Goal: Task Accomplishment & Management: Complete application form

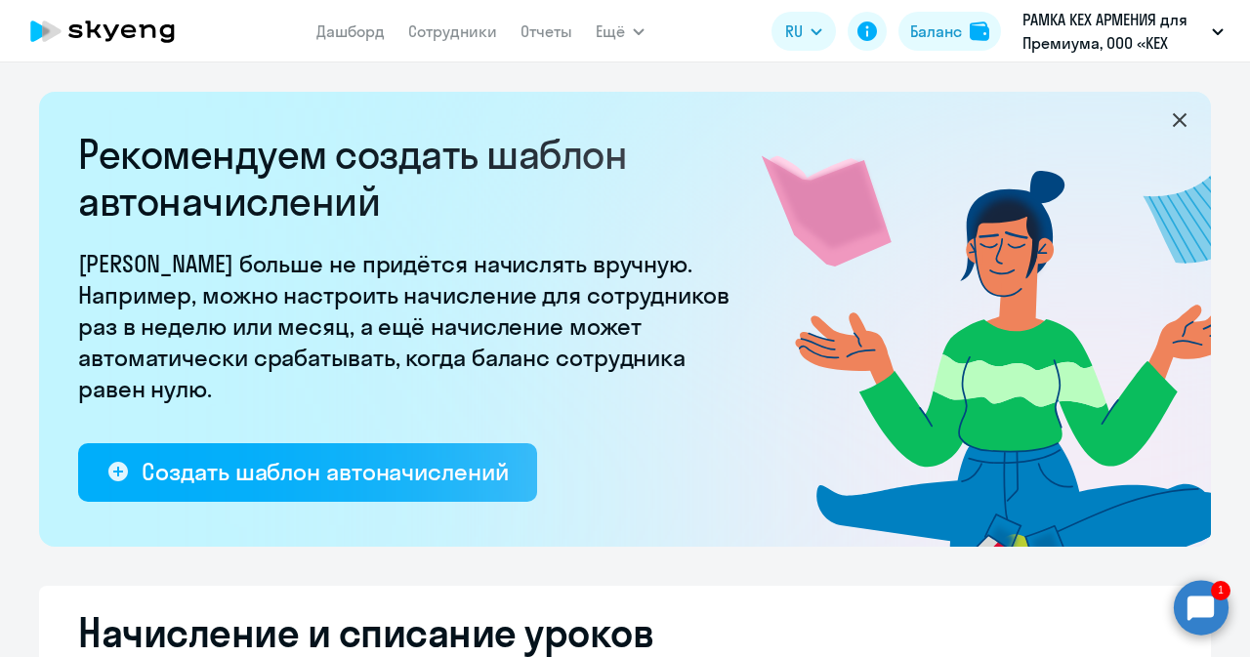
select select "10"
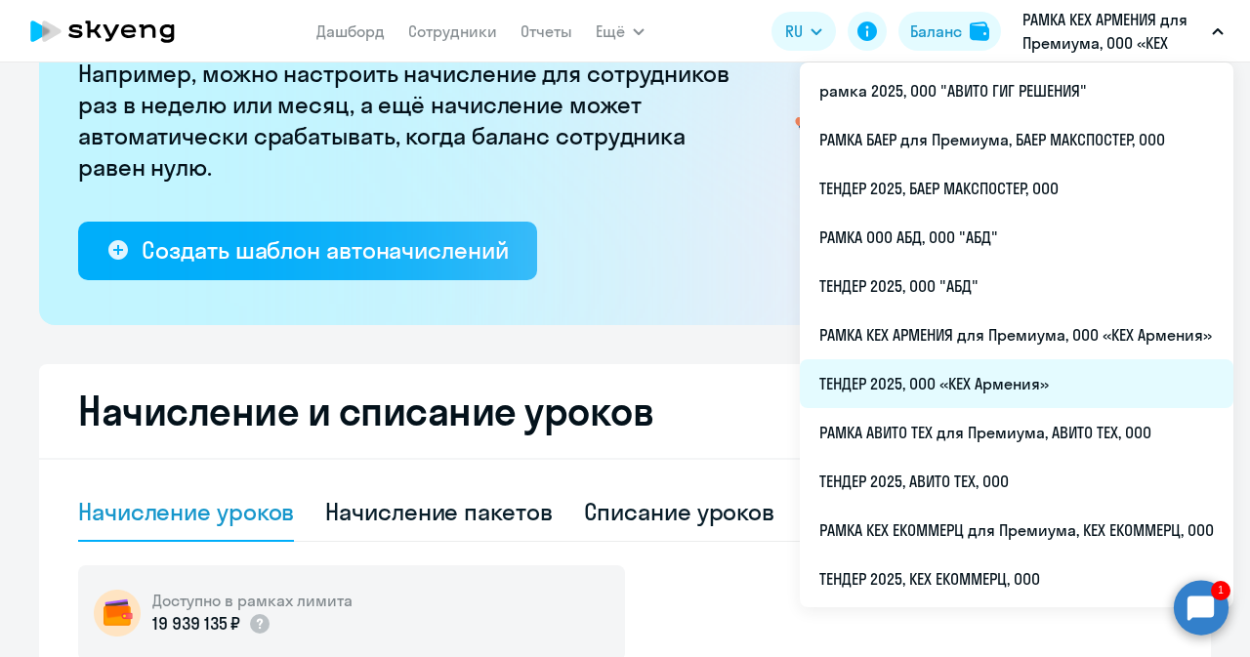
click at [902, 374] on li "ТЕНДЕР 2025, ООО «КЕХ Армения»" at bounding box center [1017, 383] width 434 height 49
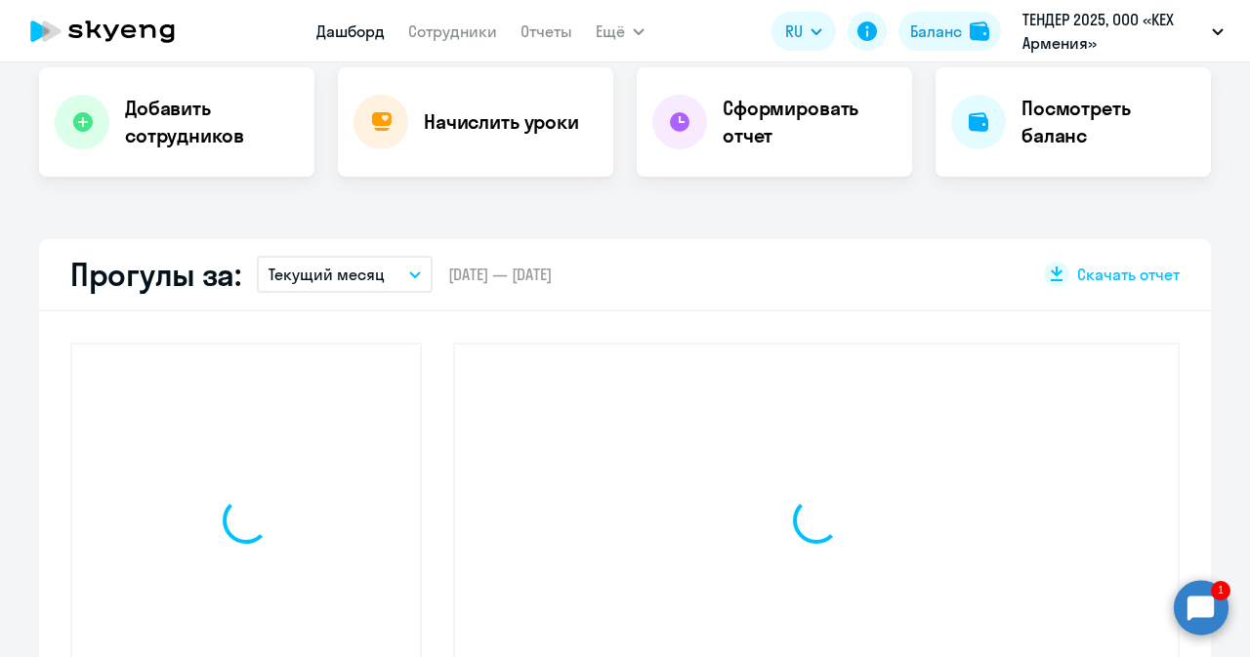
scroll to position [397, 0]
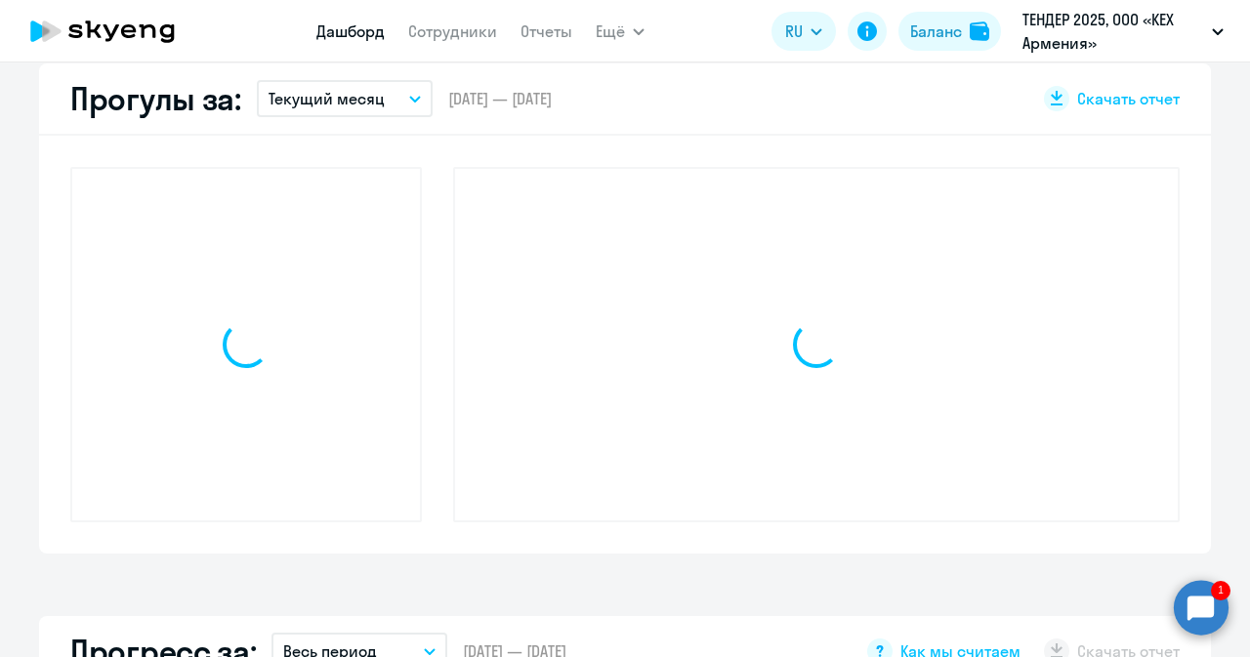
select select "30"
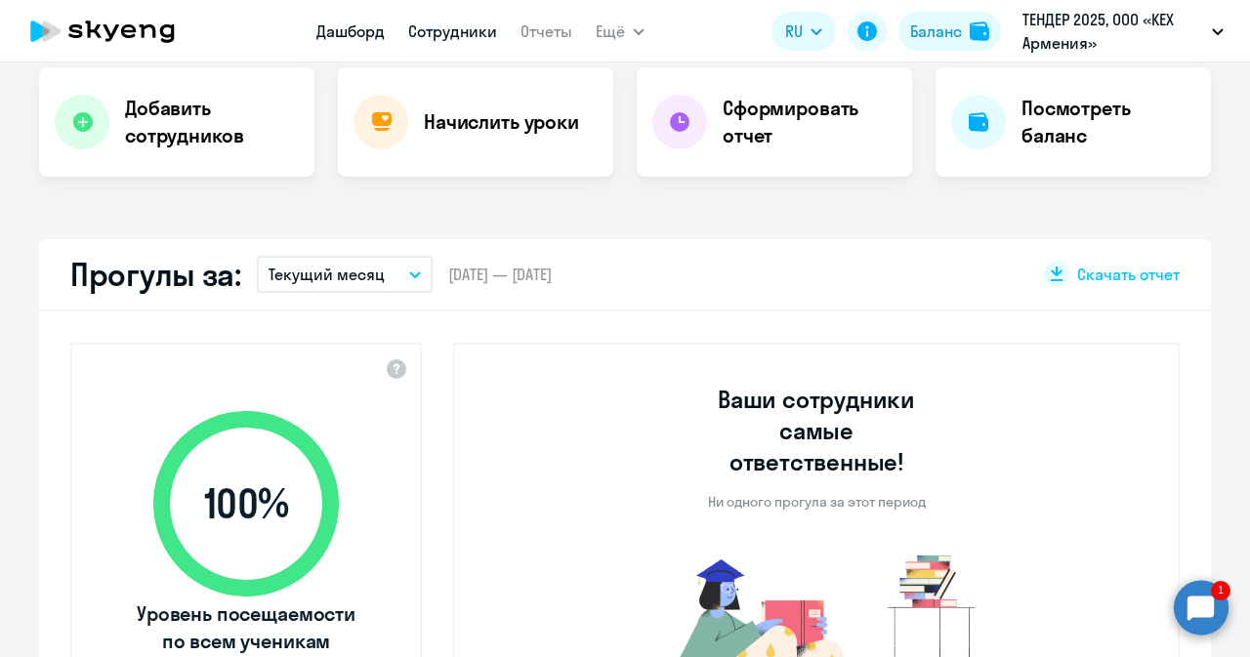
click at [441, 22] on link "Сотрудники" at bounding box center [452, 31] width 89 height 20
select select "30"
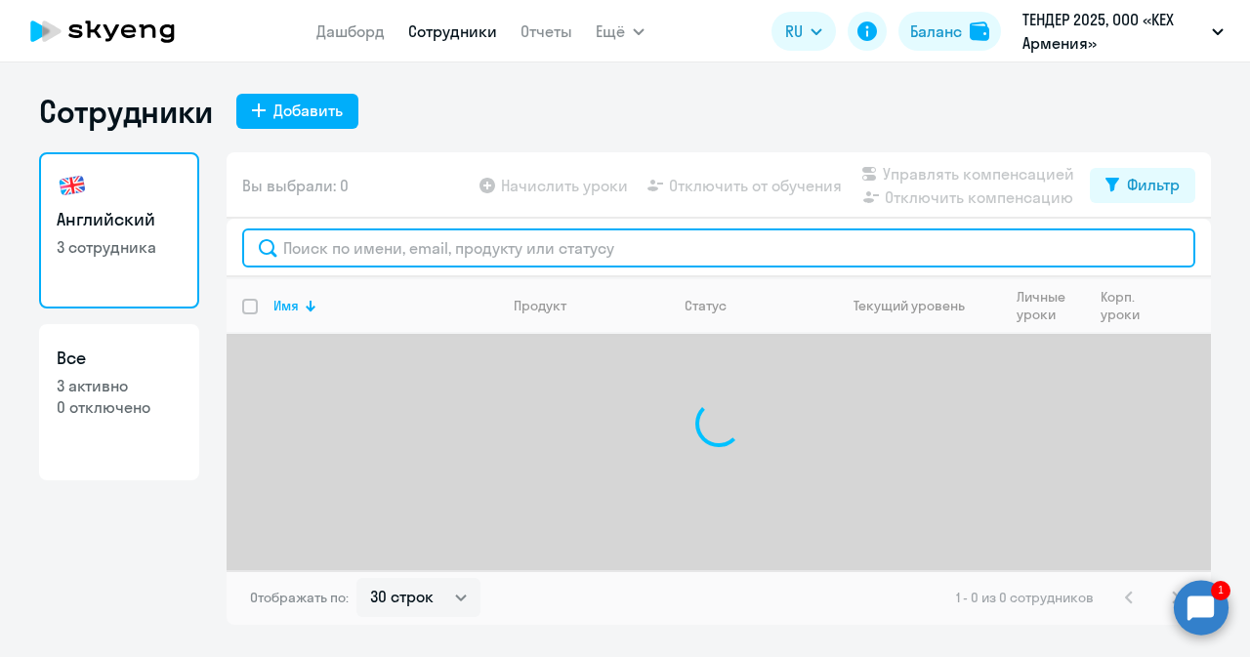
click at [410, 235] on input "text" at bounding box center [718, 247] width 953 height 39
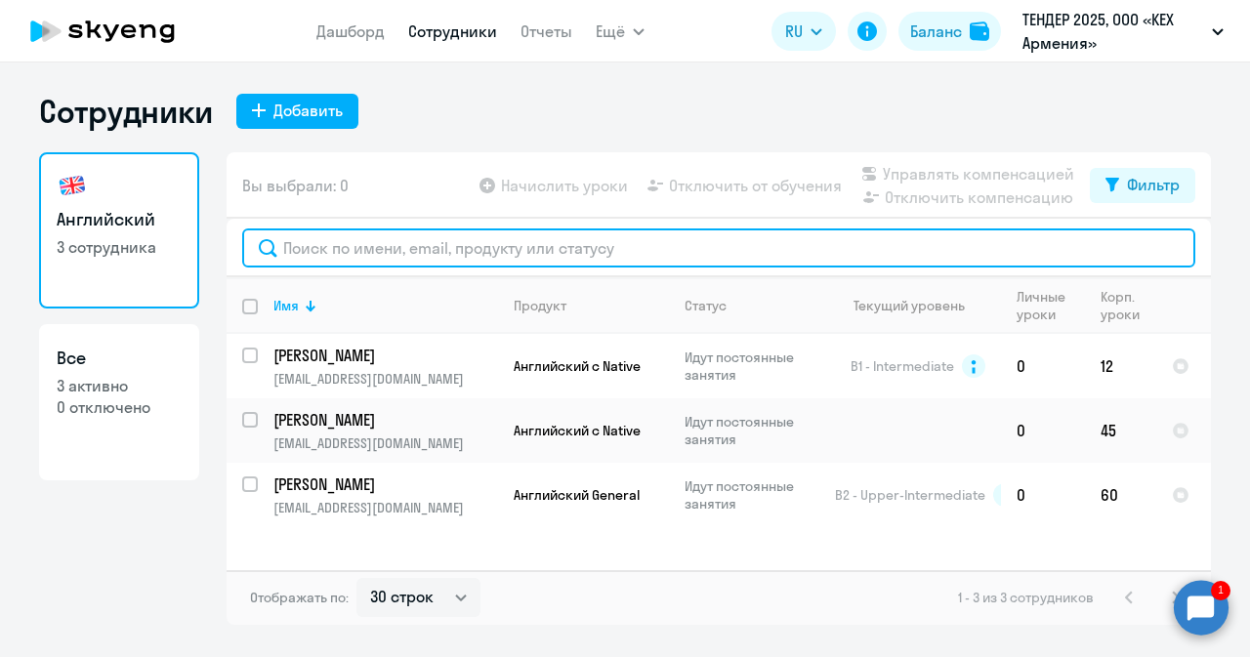
paste input "[PERSON_NAME]"
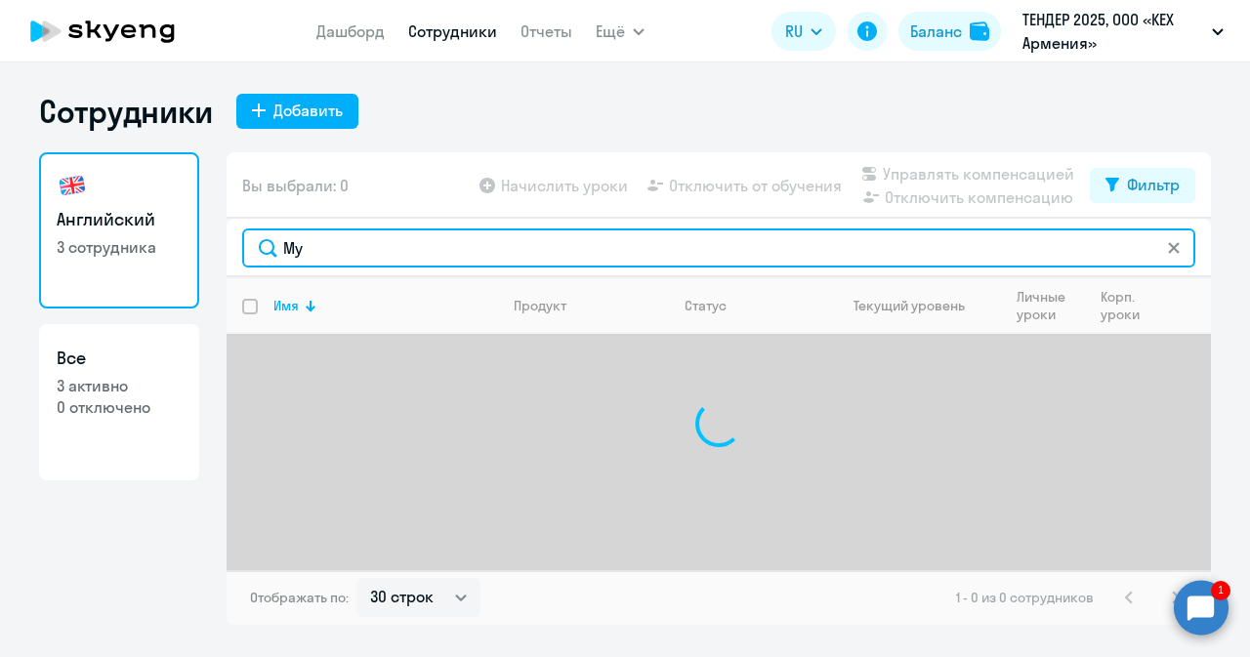
type input "М"
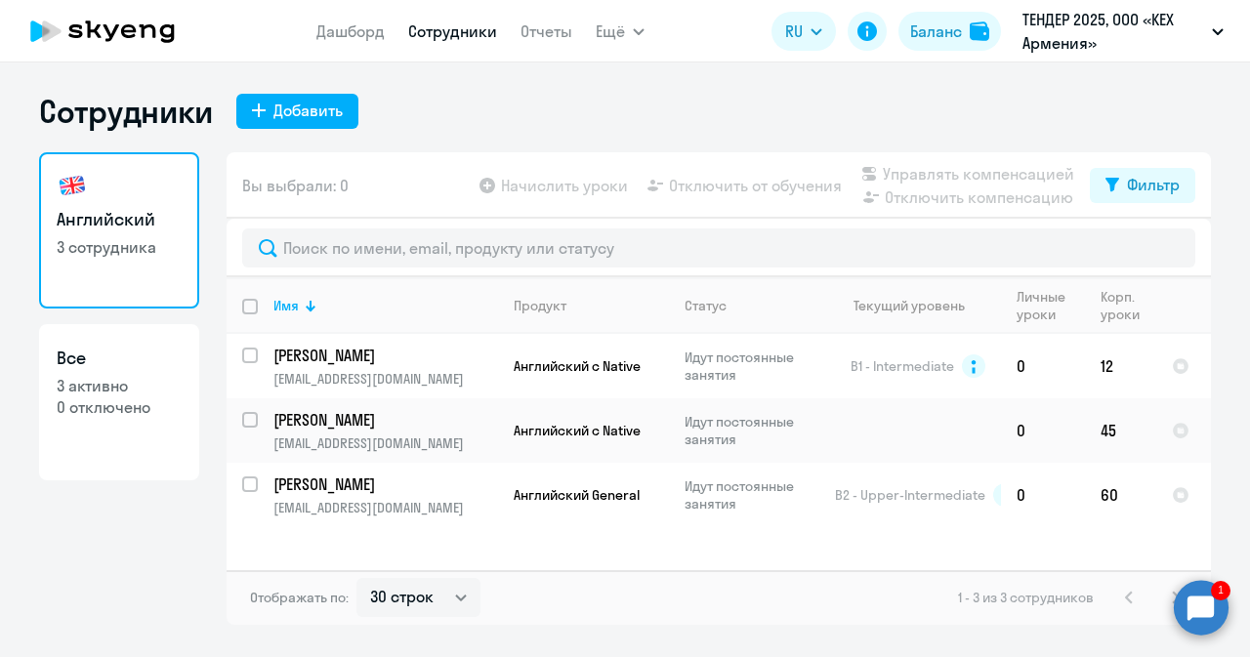
click at [1200, 610] on circle at bounding box center [1201, 607] width 55 height 55
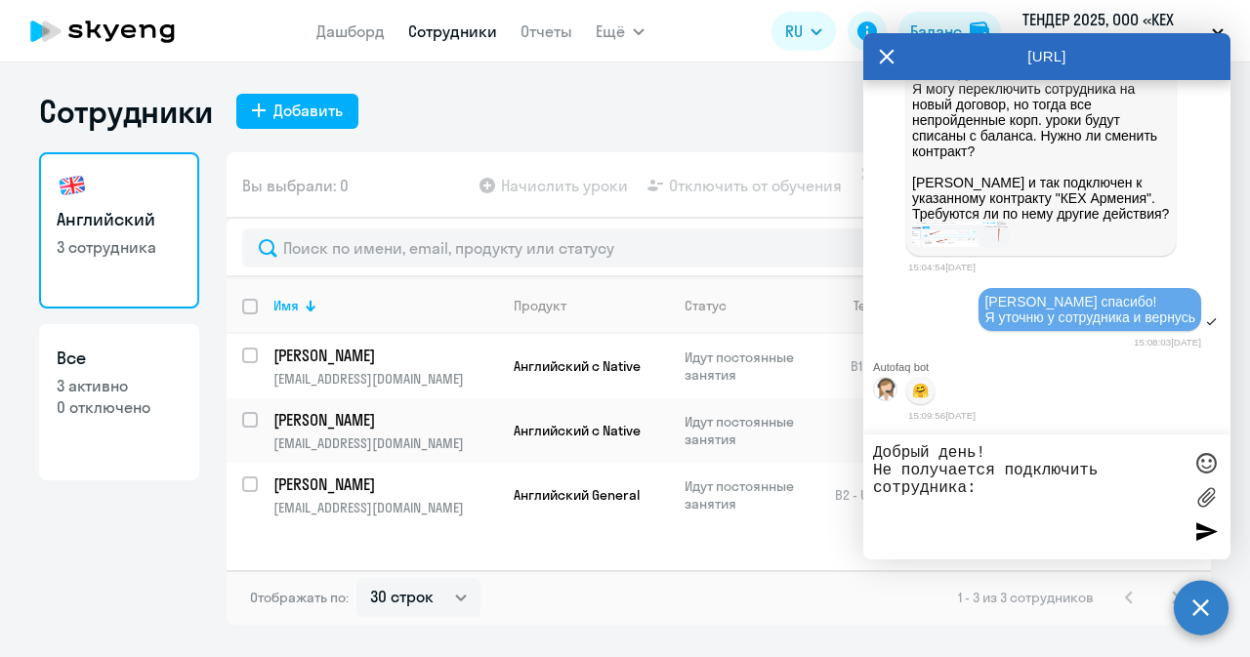
paste textarea "[PERSON_NAME]"
click at [939, 502] on textarea "Добрый день! Не получается подключить сотрудника: [PERSON_NAME]" at bounding box center [1027, 496] width 309 height 105
click at [1149, 505] on textarea "Добрый день! Не получается подключить сотрудника: [PERSON_NAME]" at bounding box center [1027, 496] width 309 height 105
paste textarea "[EMAIL_ADDRESS][DOMAIN_NAME]"
click at [935, 524] on textarea "Добрый день! Не получается подключить сотрудника: [PERSON_NAME] [EMAIL_ADDRESS]…" at bounding box center [1027, 496] width 309 height 105
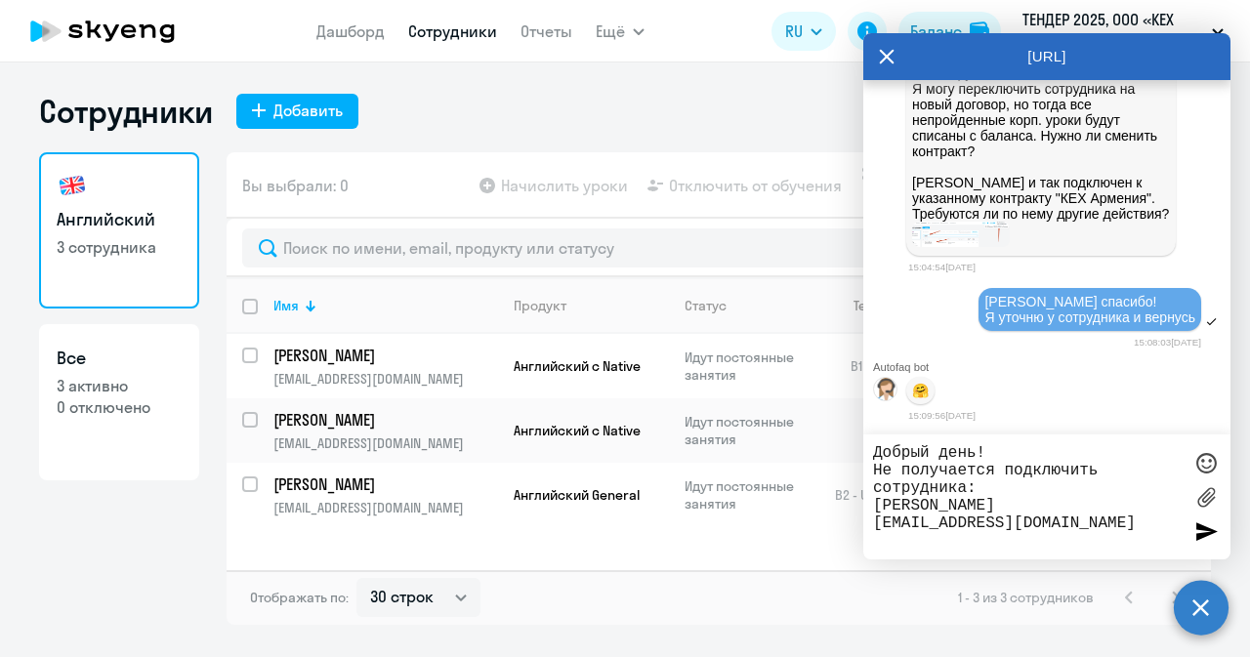
click at [1138, 537] on textarea "Добрый день! Не получается подключить сотрудника: [PERSON_NAME] [EMAIL_ADDRESS]…" at bounding box center [1027, 496] width 309 height 105
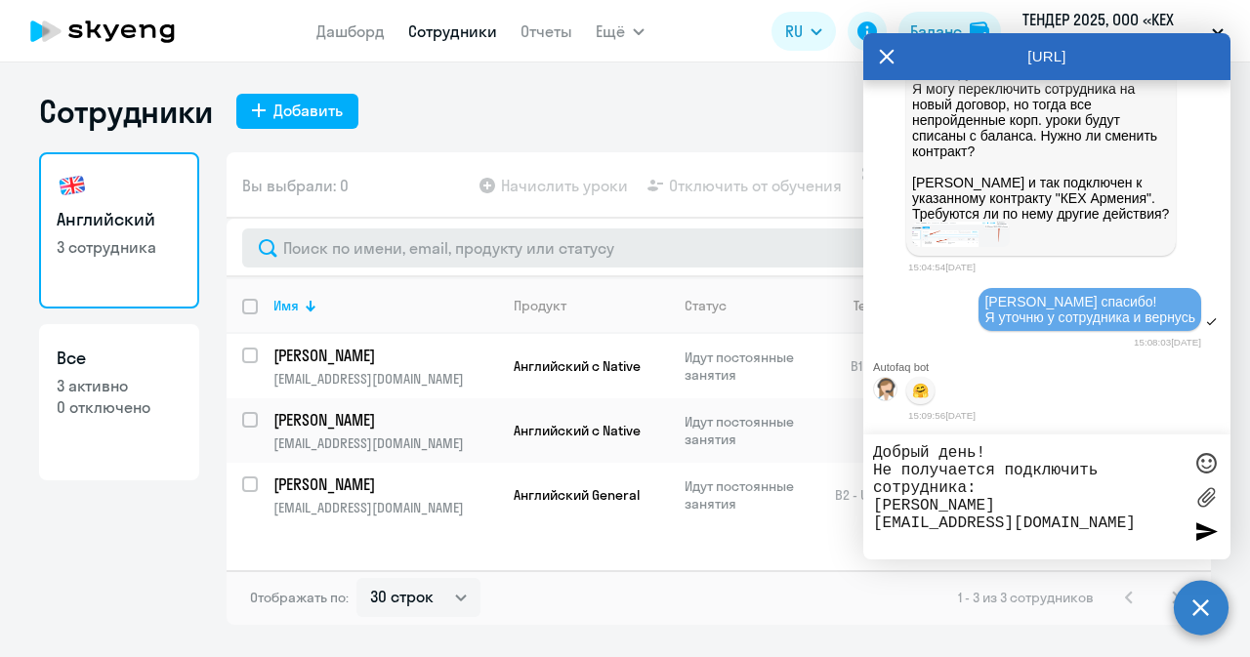
paste textarea "79373692165"
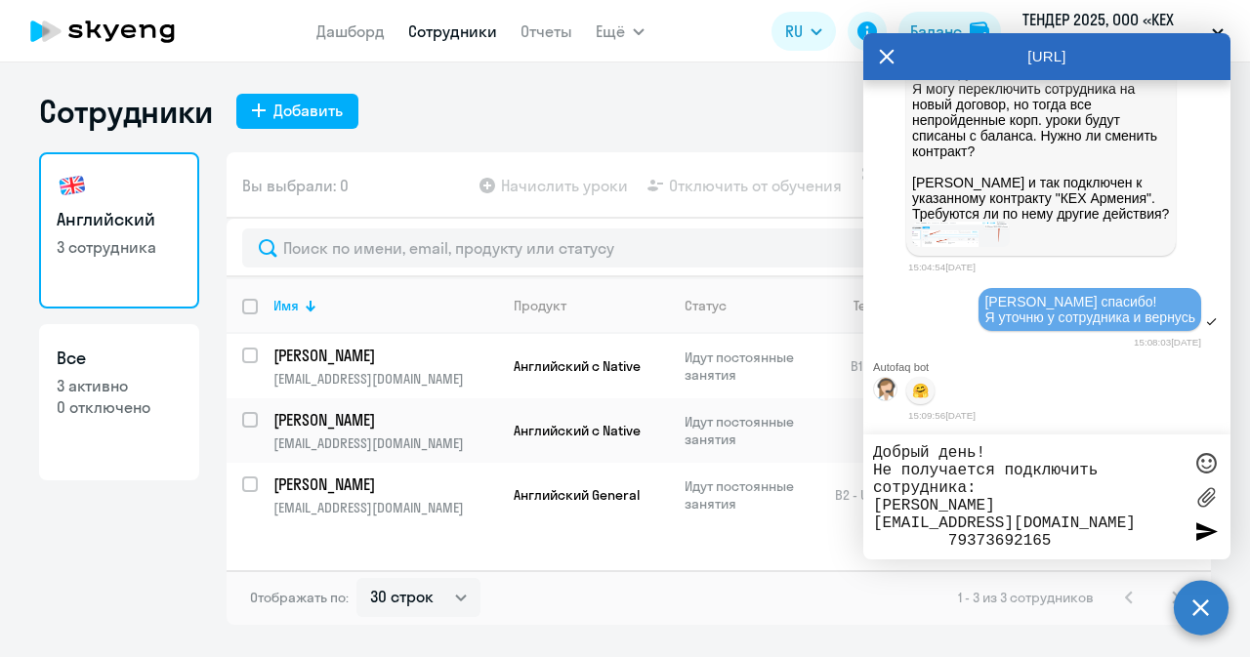
click at [939, 536] on textarea "Добрый день! Не получается подключить сотрудника: [PERSON_NAME] [EMAIL_ADDRESS]…" at bounding box center [1027, 496] width 309 height 105
click at [1031, 540] on textarea "Добрый день! Не получается подключить сотрудника: [PERSON_NAME] [EMAIL_ADDRESS]…" at bounding box center [1027, 496] width 309 height 105
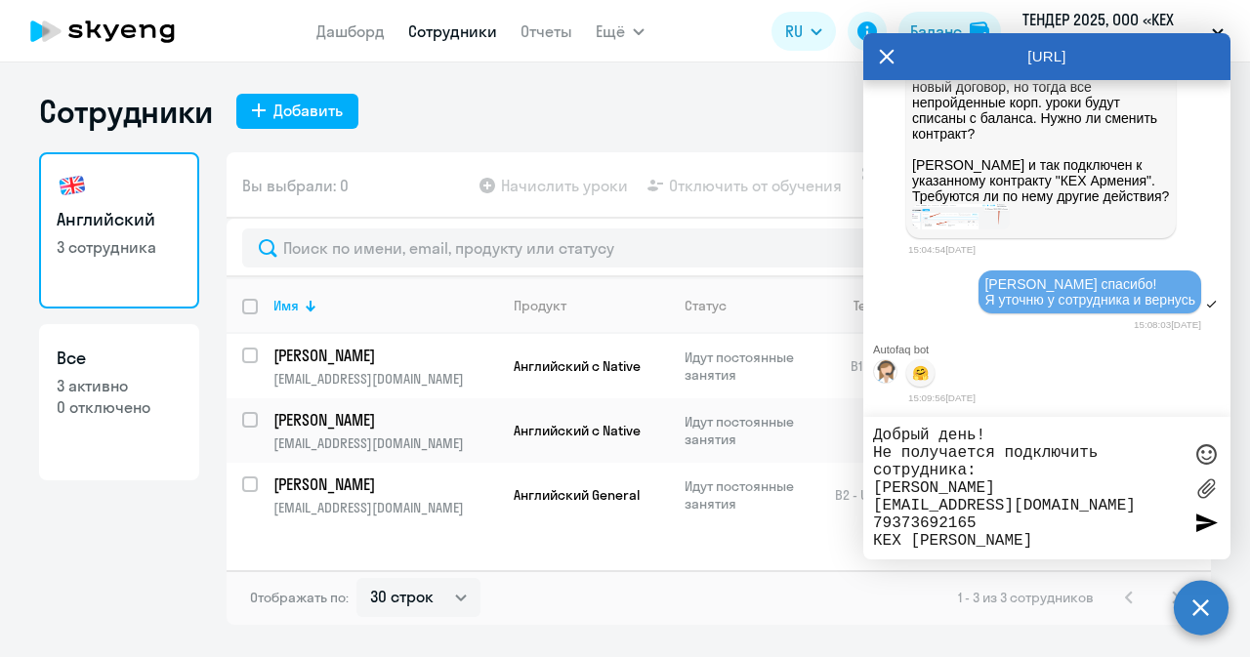
type textarea "Добрый день! Не получается подключить сотрудника: [PERSON_NAME] [EMAIL_ADDRESS]…"
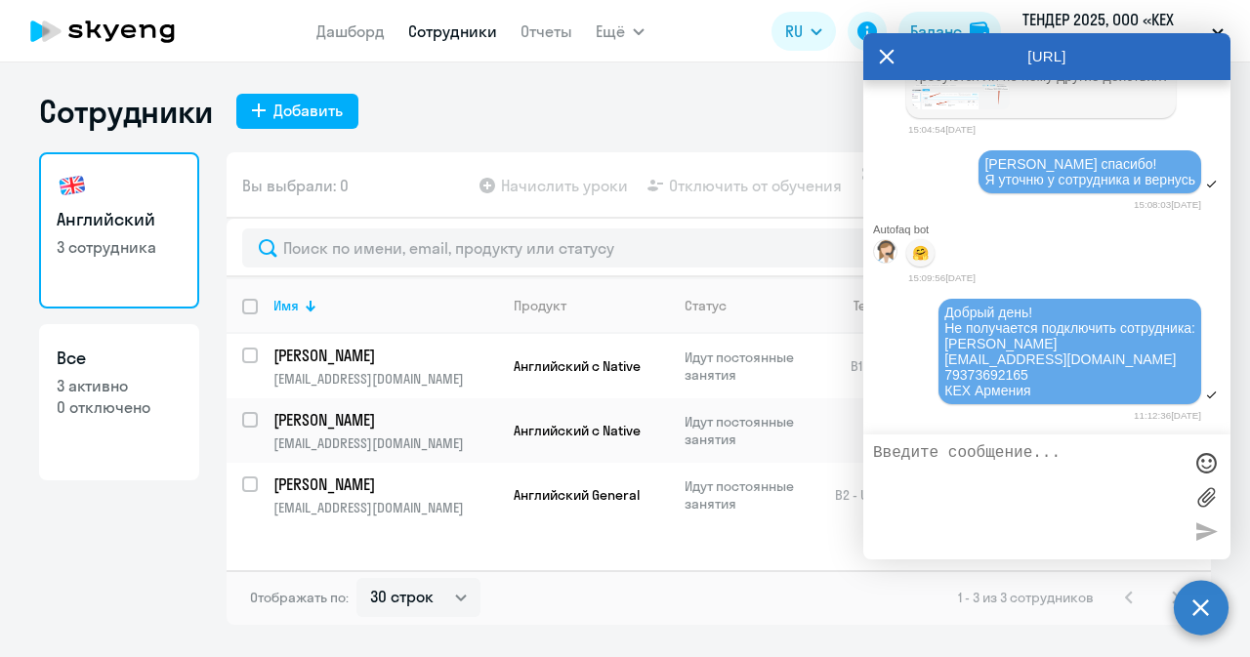
scroll to position [46839, 0]
click at [324, 111] on div "Добавить" at bounding box center [307, 110] width 69 height 23
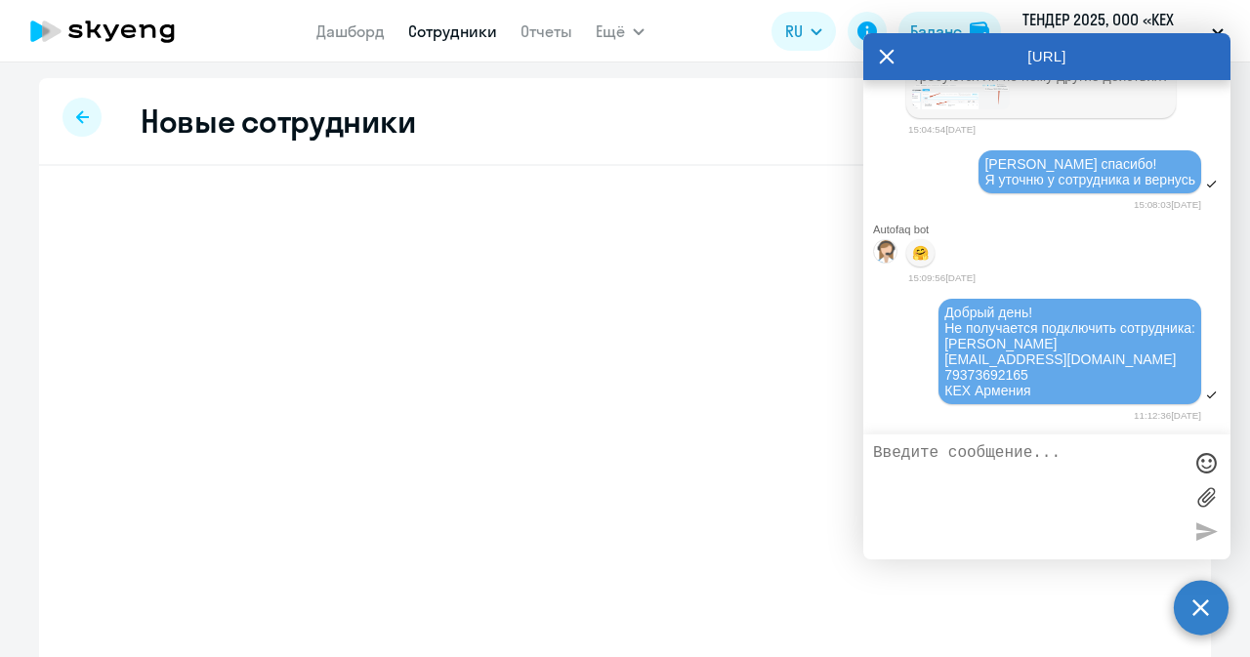
select select "english_adult_not_native_speaker"
select select "3"
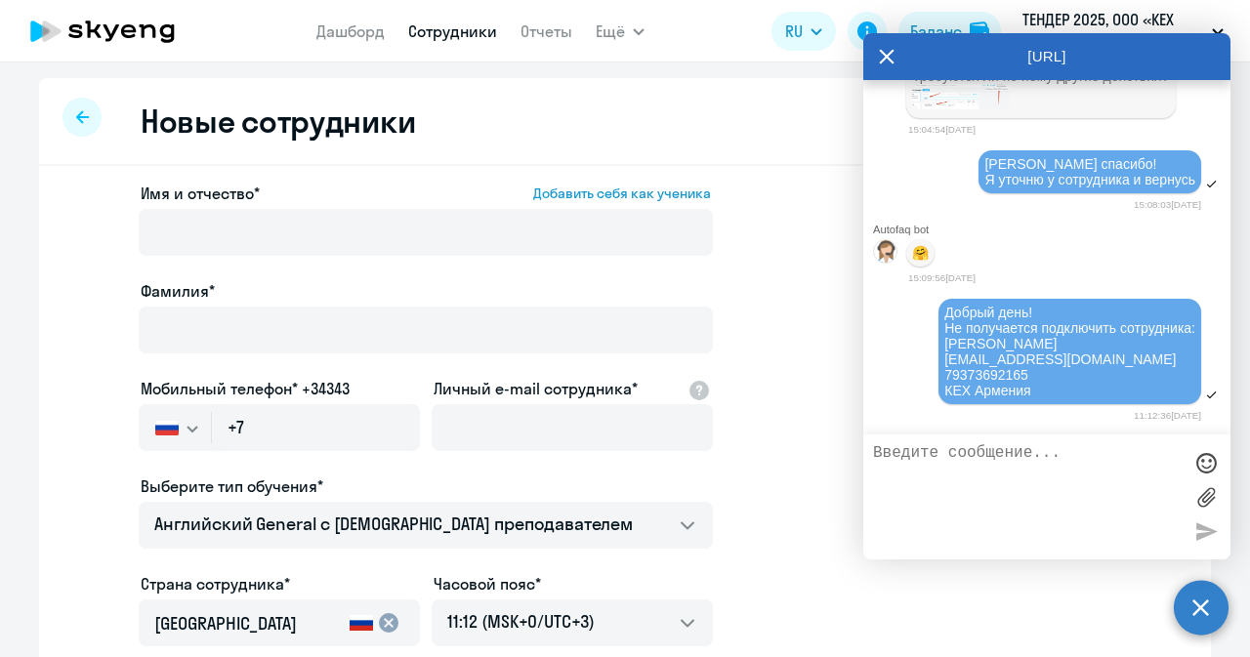
drag, startPoint x: 1027, startPoint y: 339, endPoint x: 1144, endPoint y: 350, distance: 117.7
click at [1144, 350] on div "Добрый день! Не получается подключить сотрудника: [PERSON_NAME] [EMAIL_ADDRESS]…" at bounding box center [1069, 352] width 251 height 94
copy span "[PERSON_NAME]"
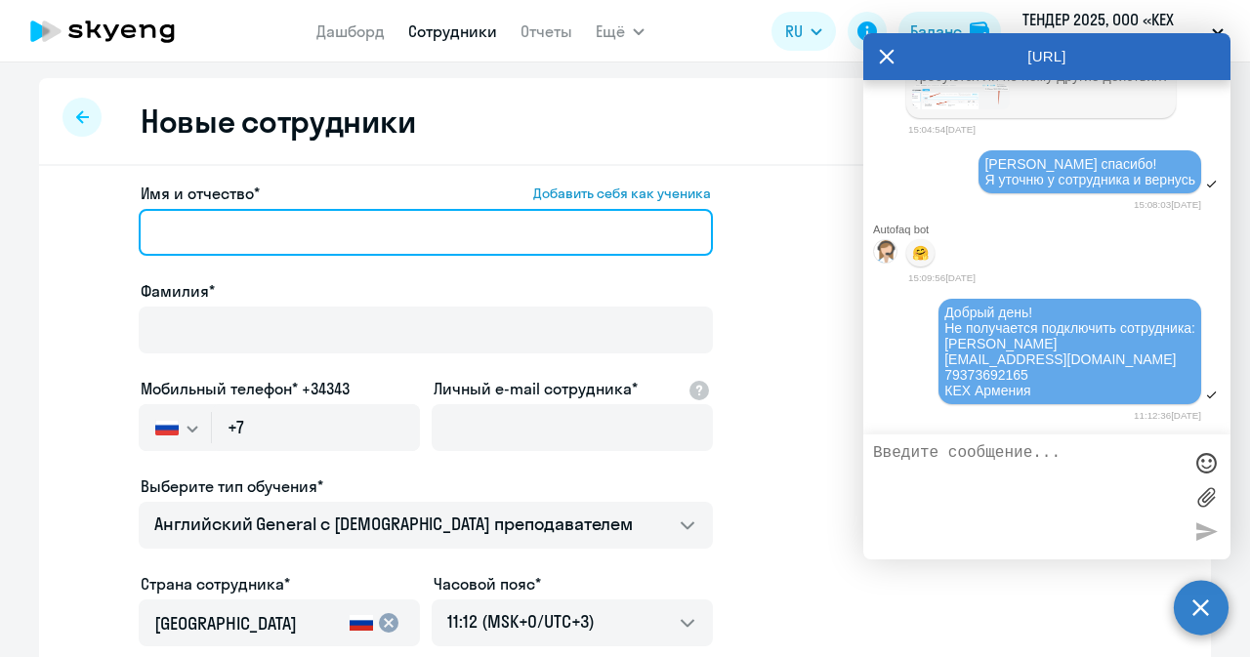
click at [377, 224] on input "Имя и отчество* Добавить себя как ученика" at bounding box center [426, 232] width 574 height 47
paste input "[PERSON_NAME]"
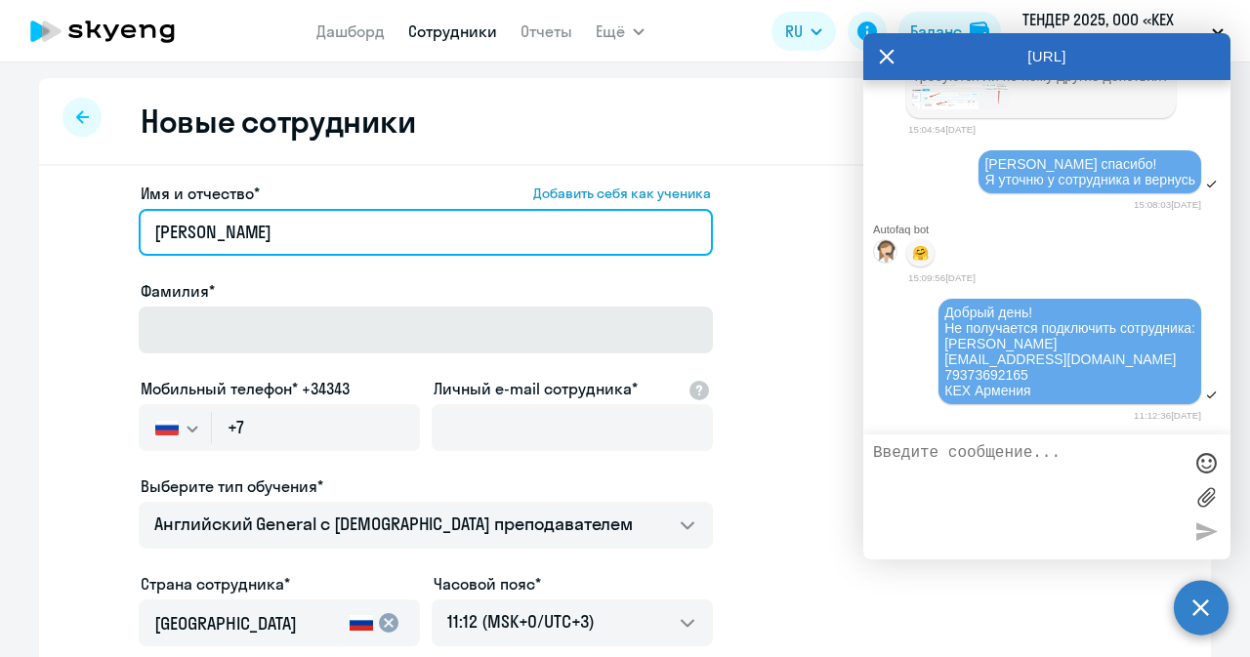
type input "[PERSON_NAME]"
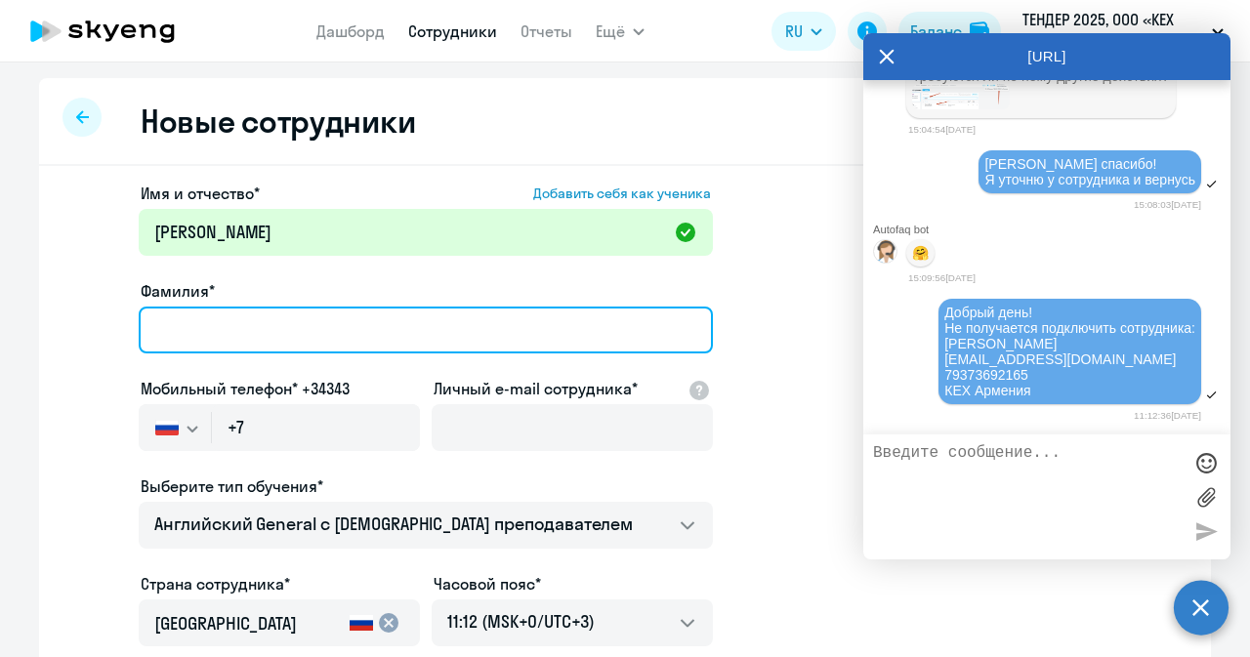
click at [277, 343] on input "Фамилия*" at bounding box center [426, 330] width 574 height 47
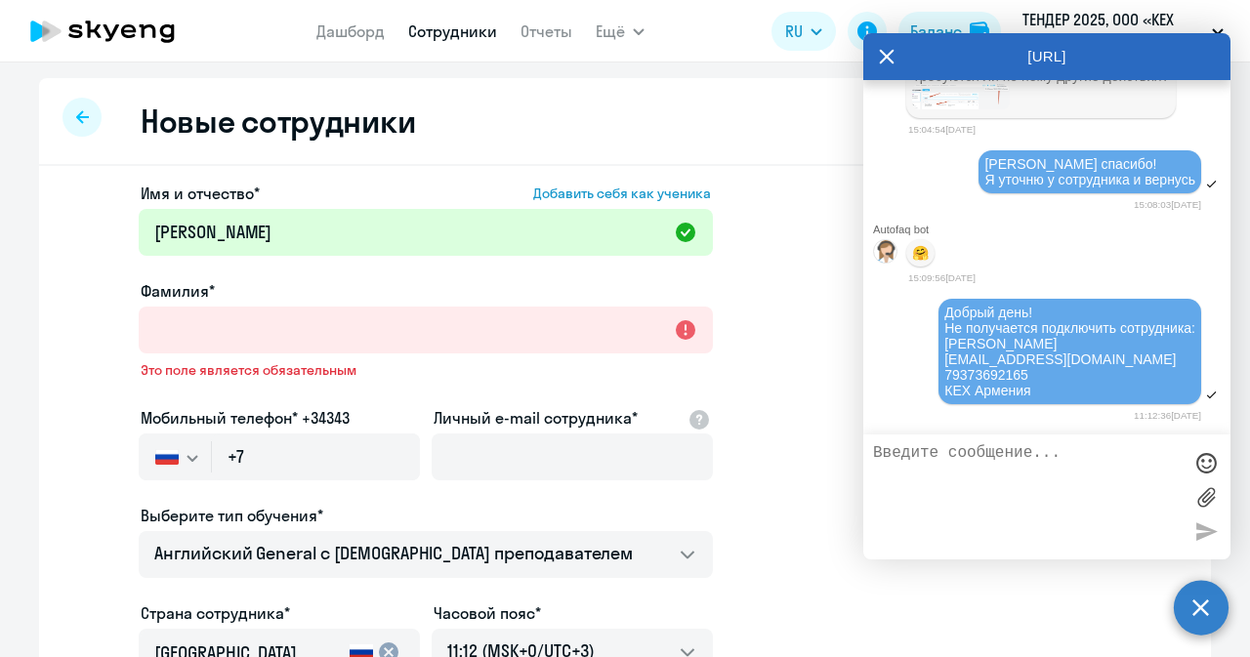
drag, startPoint x: 931, startPoint y: 344, endPoint x: 1023, endPoint y: 343, distance: 91.8
click at [1023, 343] on span "Добрый день! Не получается подключить сотрудника: [PERSON_NAME] [EMAIL_ADDRESS]…" at bounding box center [1069, 352] width 251 height 94
copy span "[PERSON_NAME]"
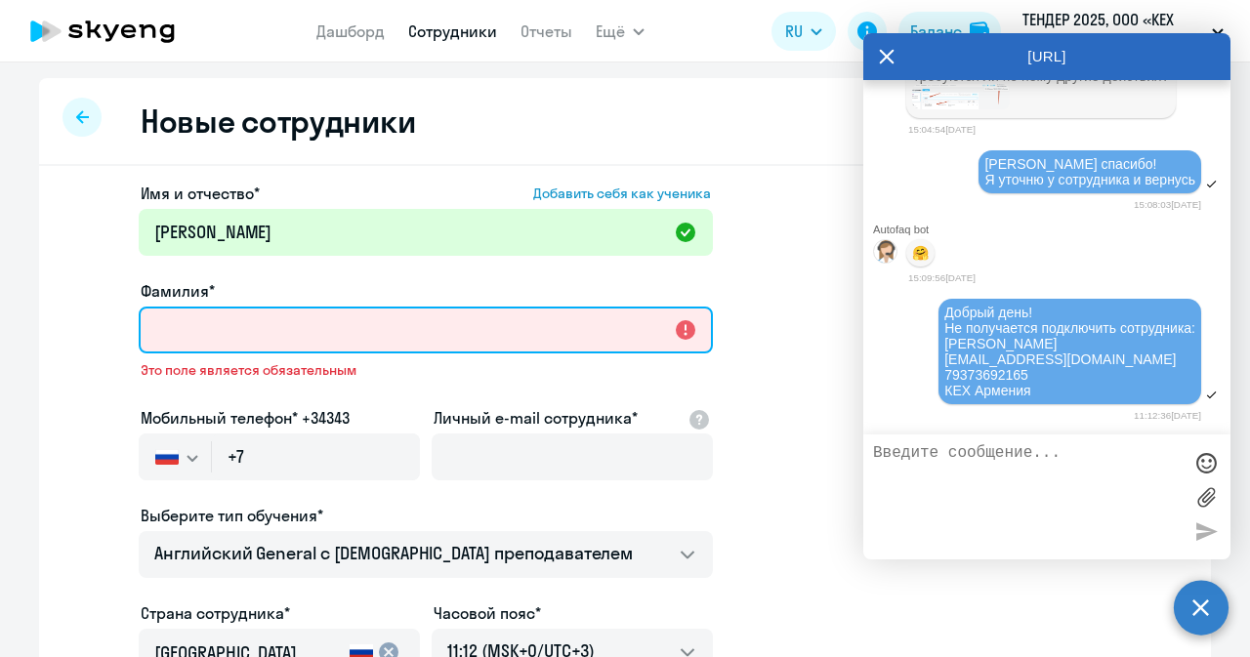
click at [491, 337] on input "Фамилия*" at bounding box center [426, 330] width 574 height 47
paste input "[PERSON_NAME]"
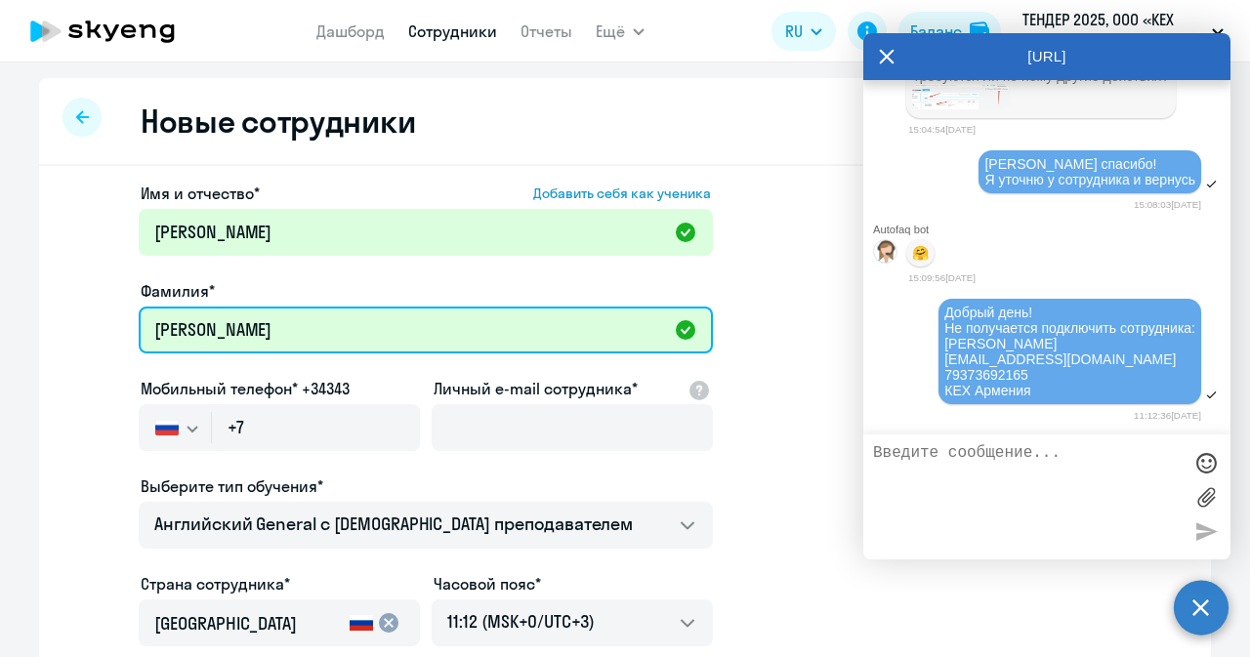
type input "[PERSON_NAME]"
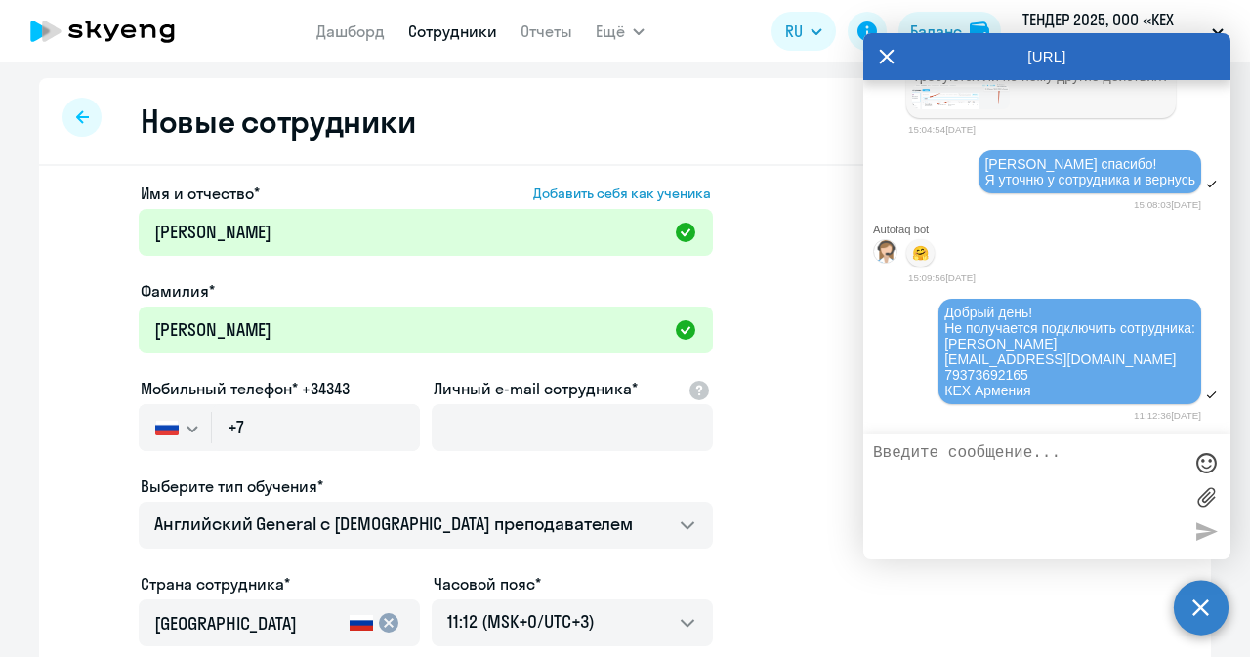
drag, startPoint x: 1025, startPoint y: 376, endPoint x: 916, endPoint y: 382, distance: 109.5
click at [916, 382] on div "Добрый день! Не получается подключить сотрудника: [PERSON_NAME] [EMAIL_ADDRESS]…" at bounding box center [1046, 352] width 367 height 111
copy span "79373692165"
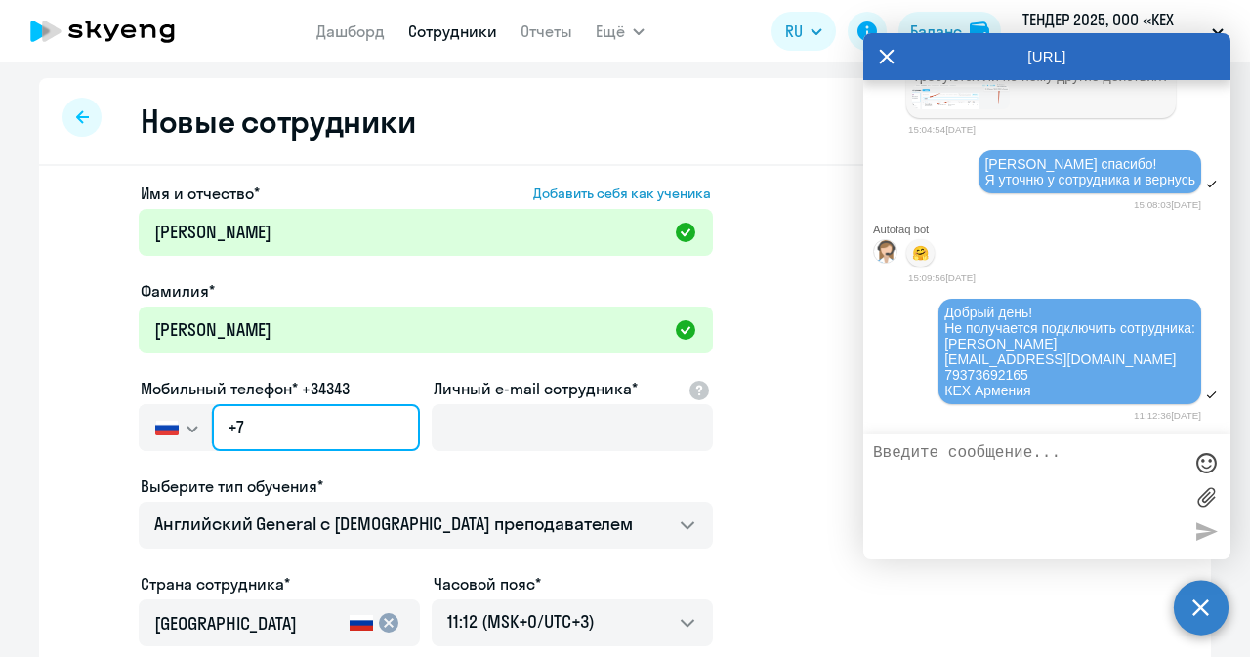
click at [338, 431] on input "+7" at bounding box center [316, 427] width 208 height 47
paste input "[PHONE_NUMBER]"
type input "[PHONE_NUMBER]"
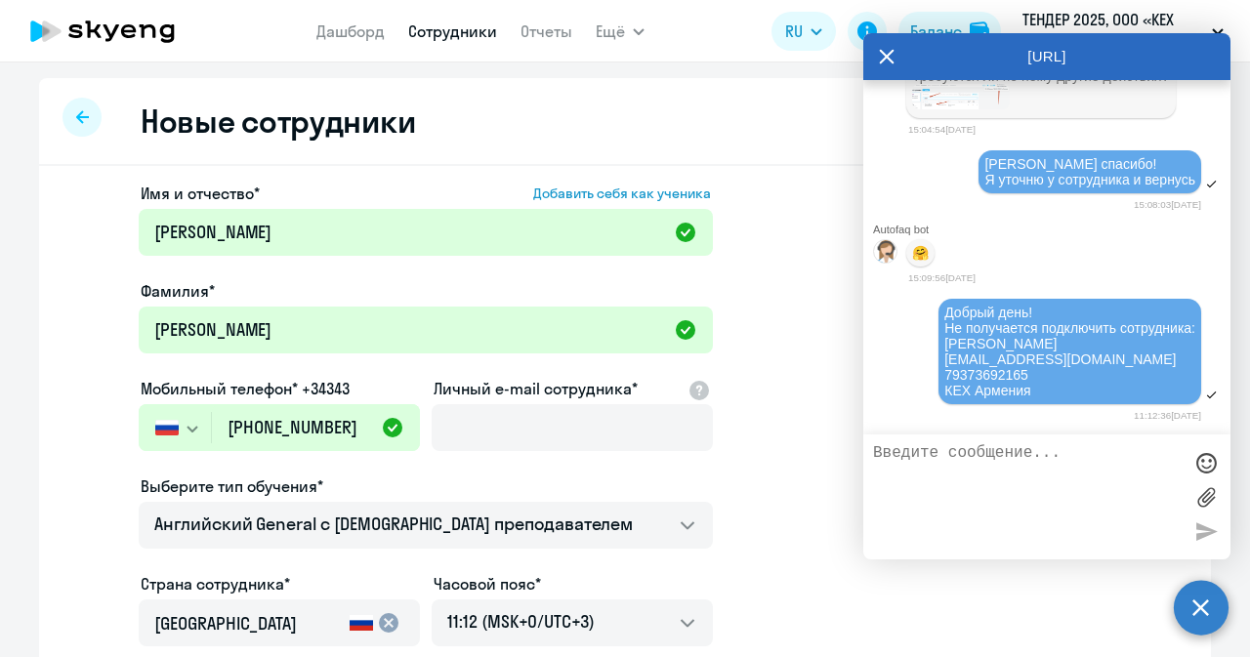
click at [516, 399] on label "Личный e-mail сотрудника*" at bounding box center [536, 388] width 204 height 23
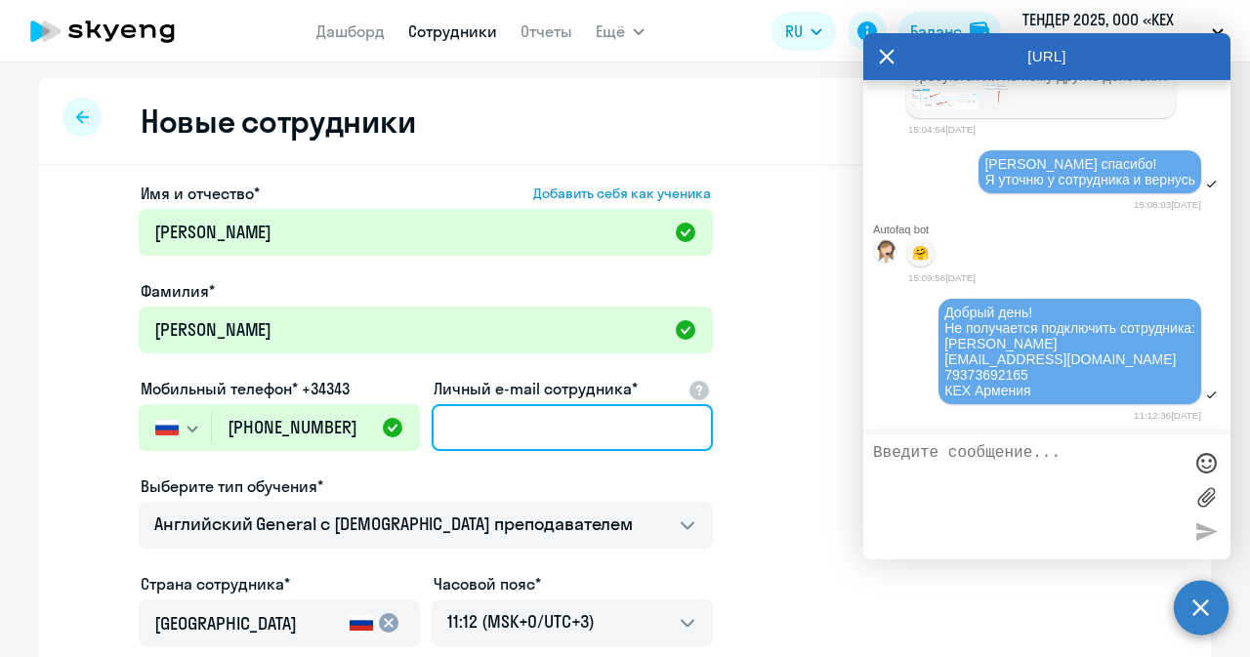
click at [516, 404] on input "Личный e-mail сотрудника*" at bounding box center [572, 427] width 281 height 47
click at [523, 404] on input "Личный e-mail сотрудника*" at bounding box center [572, 427] width 281 height 47
click at [526, 419] on input "Личный e-mail сотрудника*" at bounding box center [572, 427] width 281 height 47
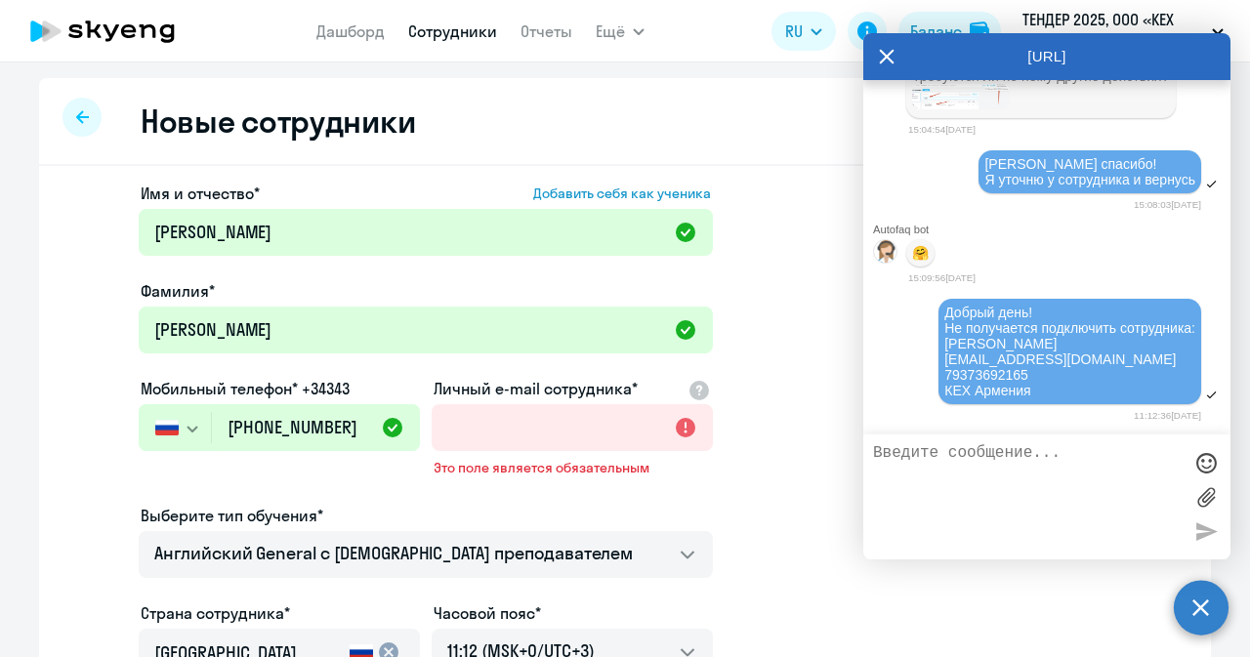
drag, startPoint x: 1107, startPoint y: 356, endPoint x: 928, endPoint y: 360, distance: 179.7
click at [938, 360] on div "Добрый день! Не получается подключить сотрудника: [PERSON_NAME] [EMAIL_ADDRESS]…" at bounding box center [1069, 351] width 263 height 105
copy span "[EMAIL_ADDRESS][DOMAIN_NAME]"
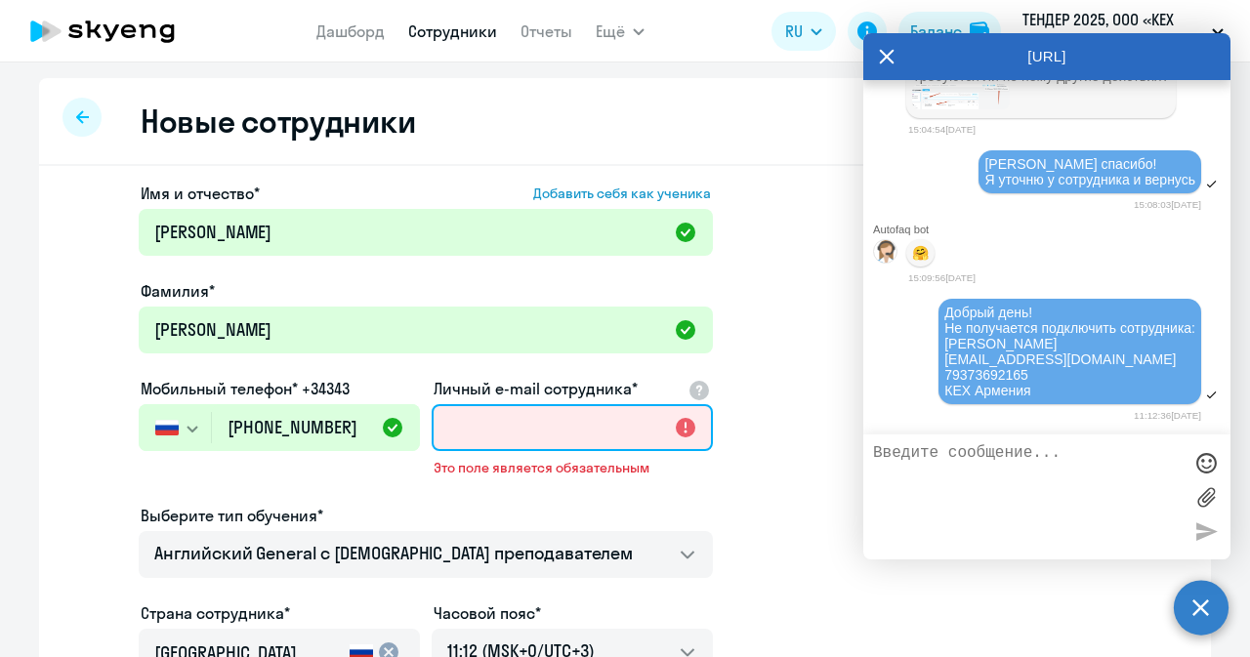
click at [496, 432] on input "Личный e-mail сотрудника*" at bounding box center [572, 427] width 281 height 47
paste input "[EMAIL_ADDRESS][DOMAIN_NAME]"
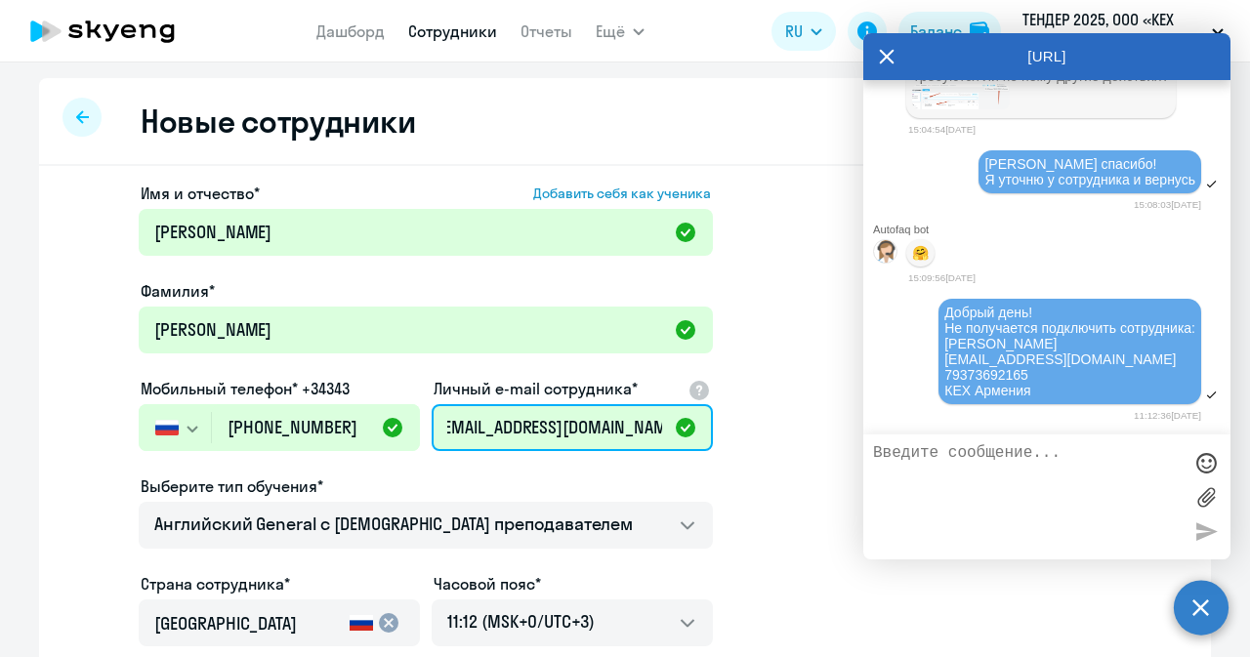
type input "[EMAIL_ADDRESS][DOMAIN_NAME]"
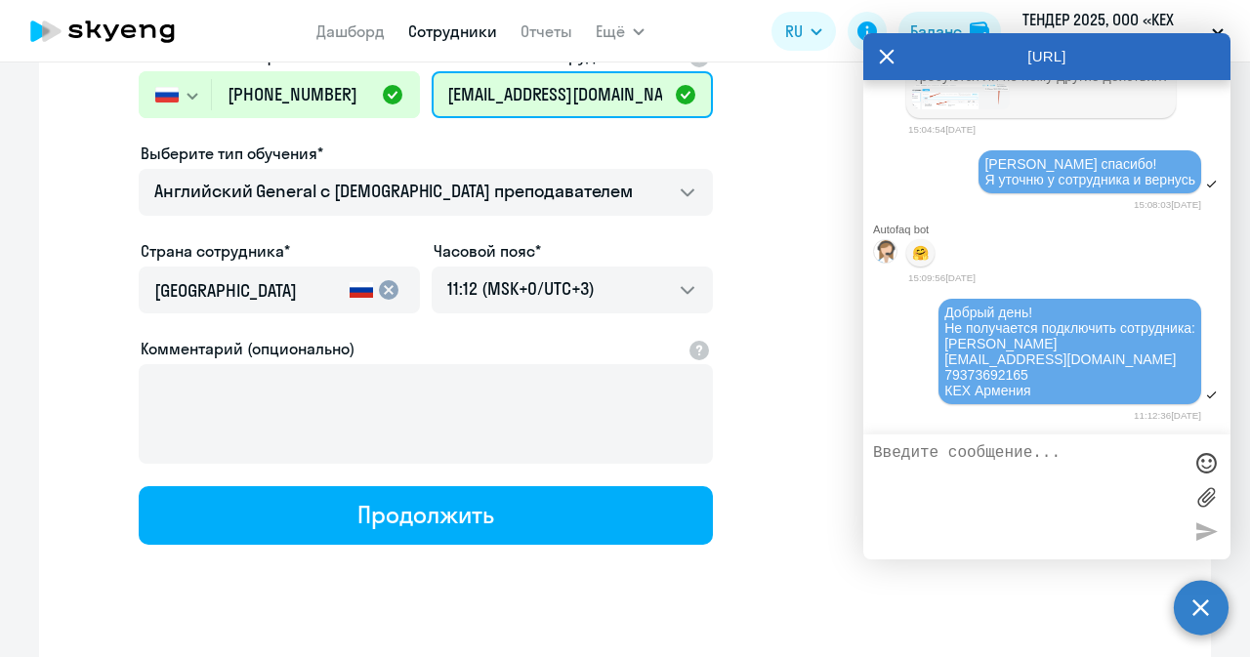
scroll to position [332, 0]
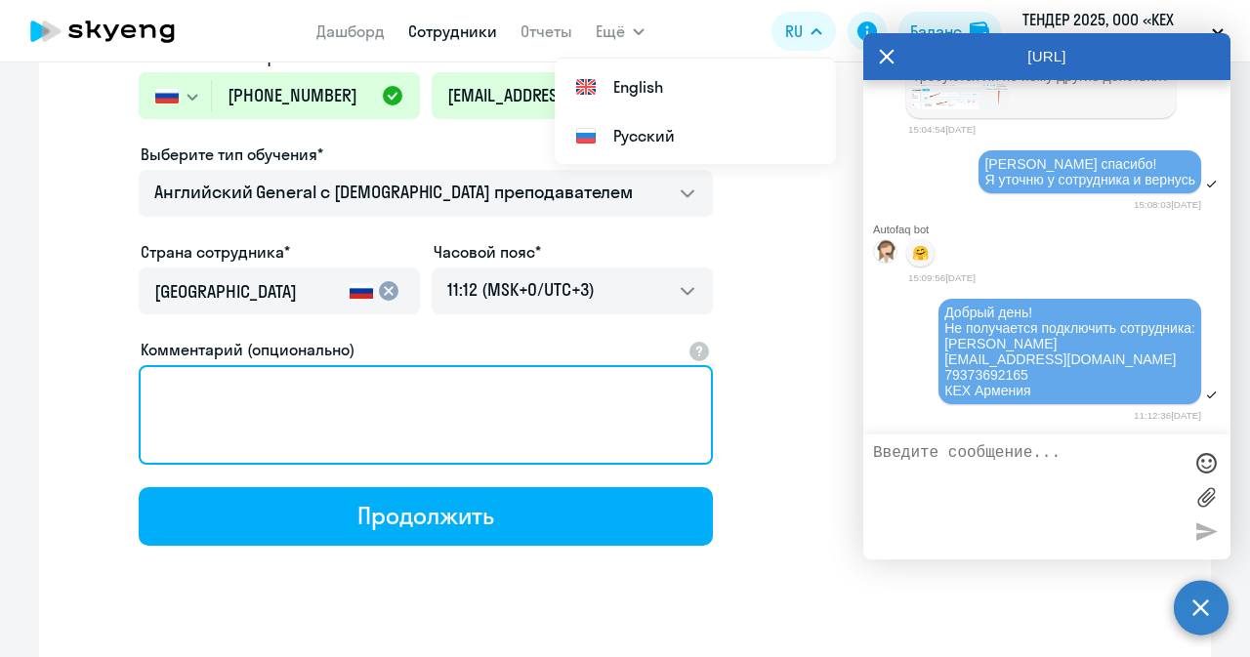
click at [625, 374] on textarea "Комментарий (опционально)" at bounding box center [426, 415] width 574 height 100
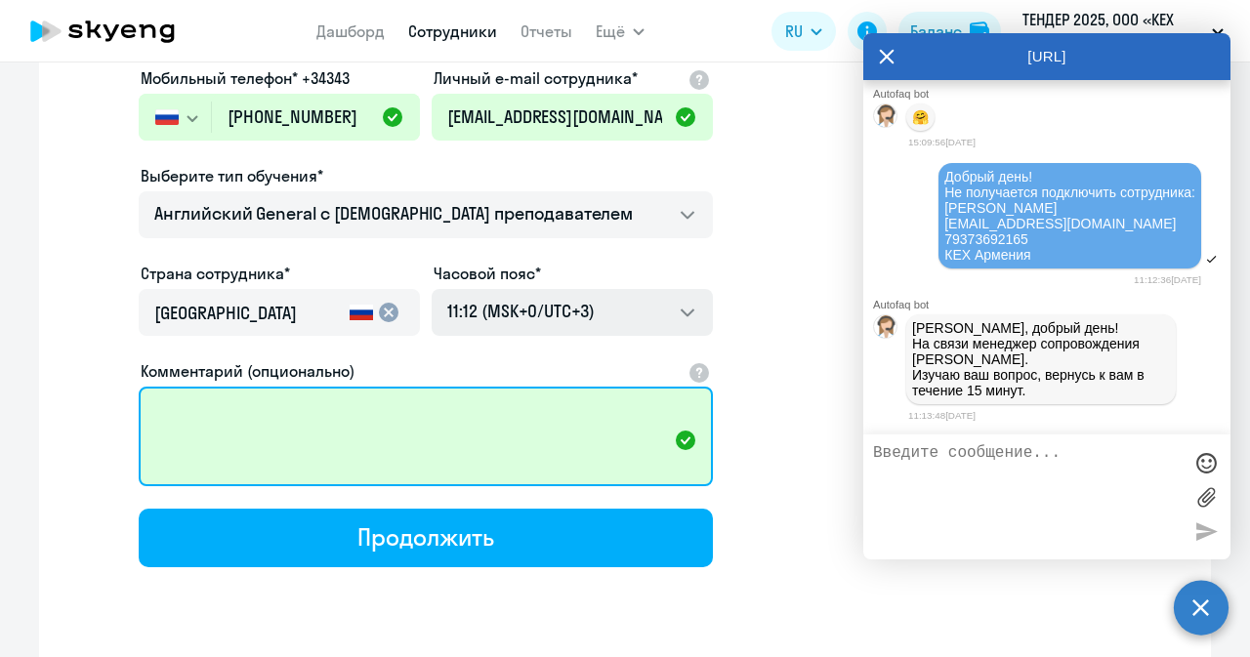
scroll to position [365, 0]
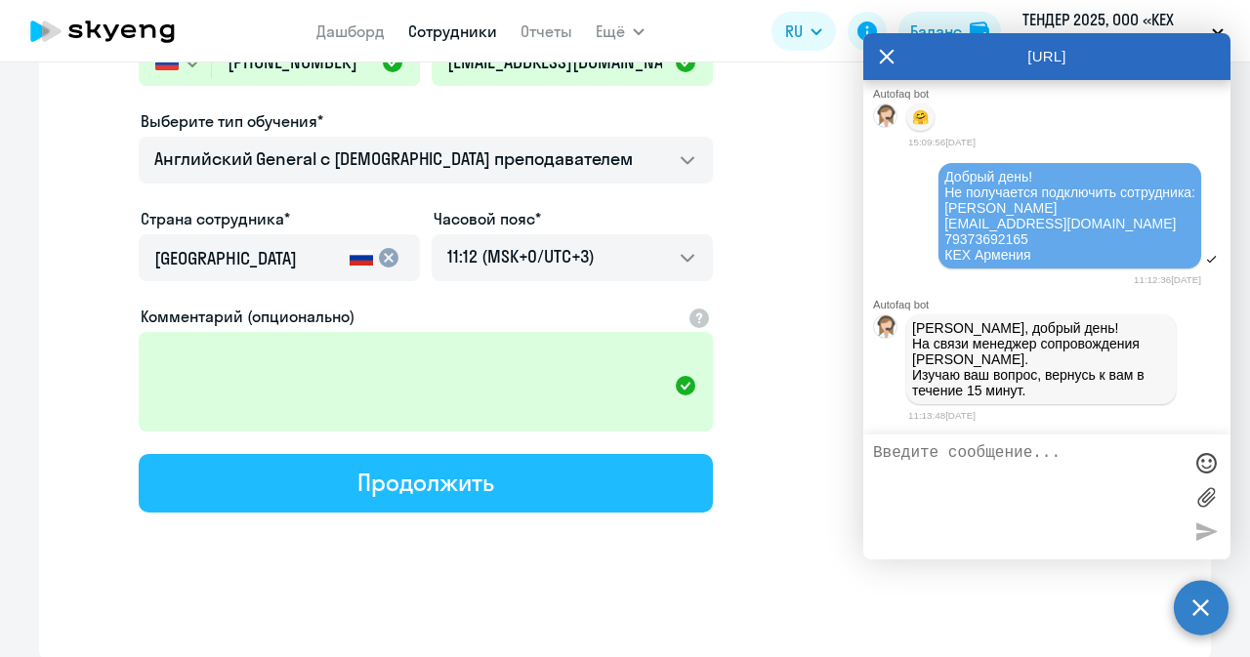
click at [500, 501] on button "Продолжить" at bounding box center [426, 483] width 574 height 59
select select "english_adult_not_native_speaker"
select select "3"
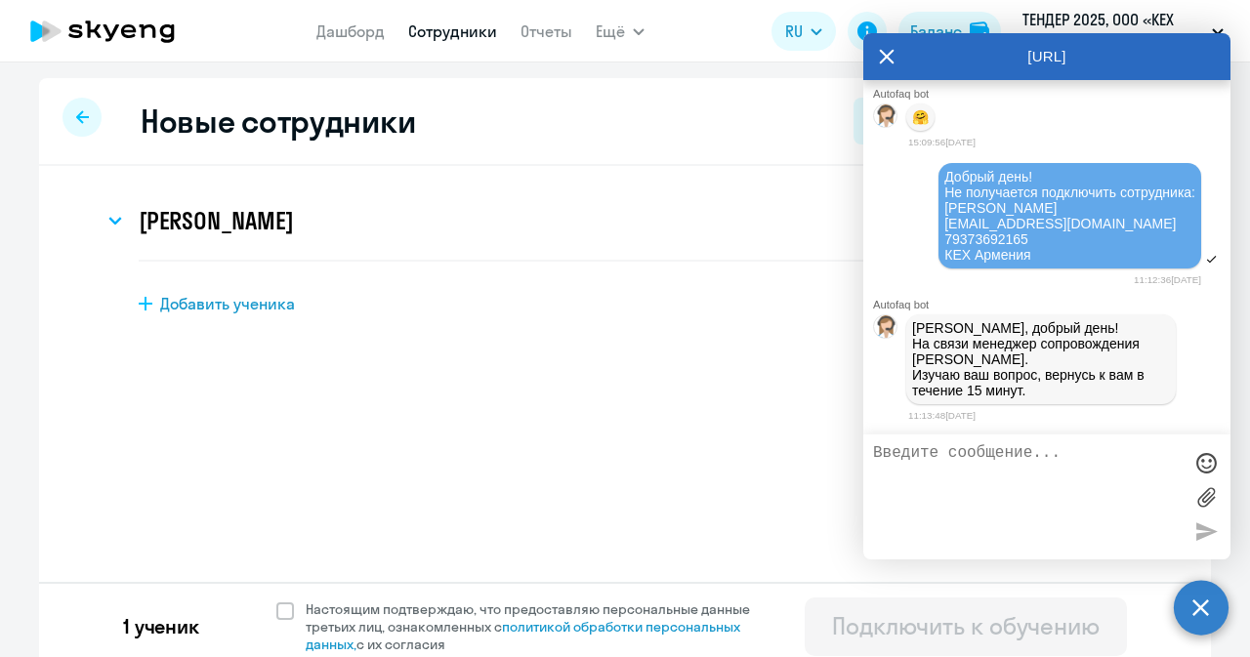
scroll to position [0, 0]
click at [277, 612] on span at bounding box center [285, 611] width 18 height 18
click at [276, 600] on input "Настоящим подтверждаю, что предоставляю персональные данные третьих лиц, ознако…" at bounding box center [275, 600] width 1 height 1
checkbox input "true"
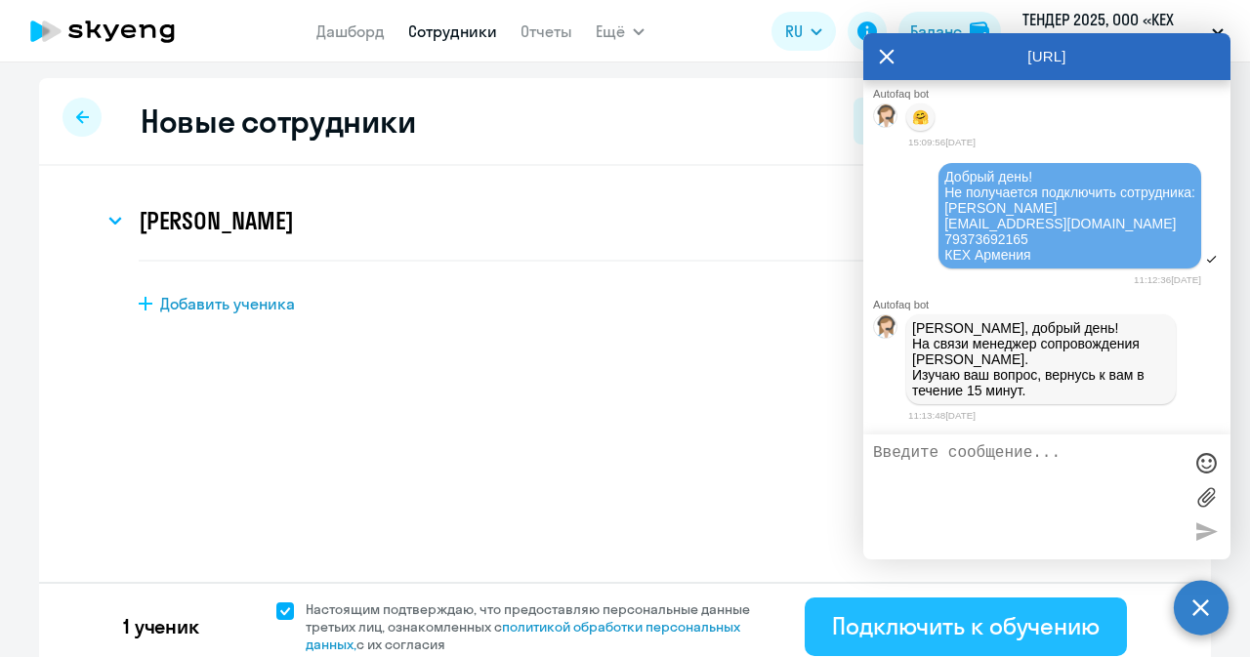
click at [1021, 628] on div "Подключить к обучению" at bounding box center [966, 625] width 268 height 31
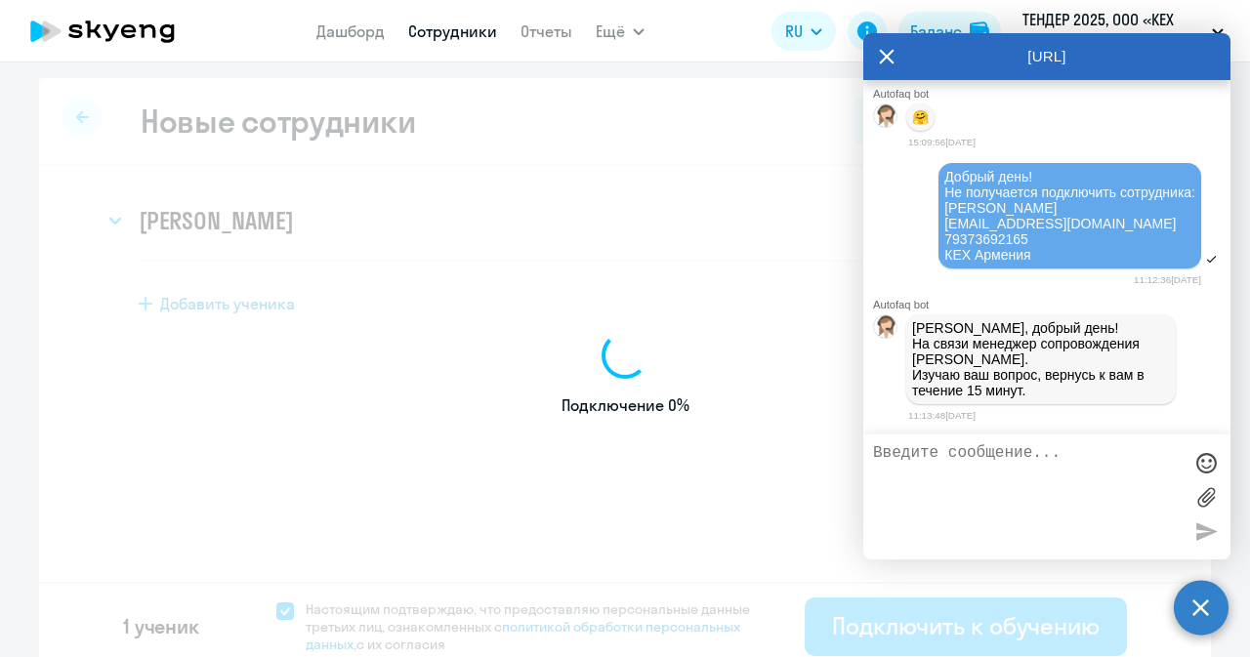
select select "english_adult_not_native_speaker"
select select "3"
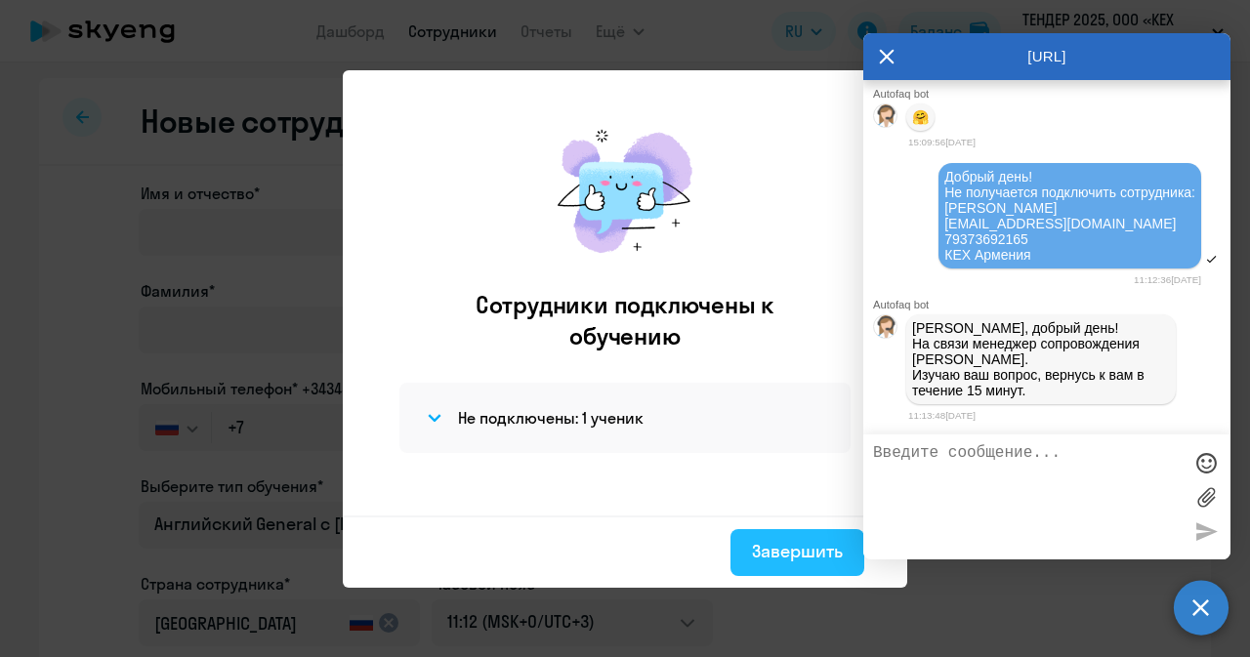
click at [810, 558] on div "Завершить" at bounding box center [797, 551] width 91 height 25
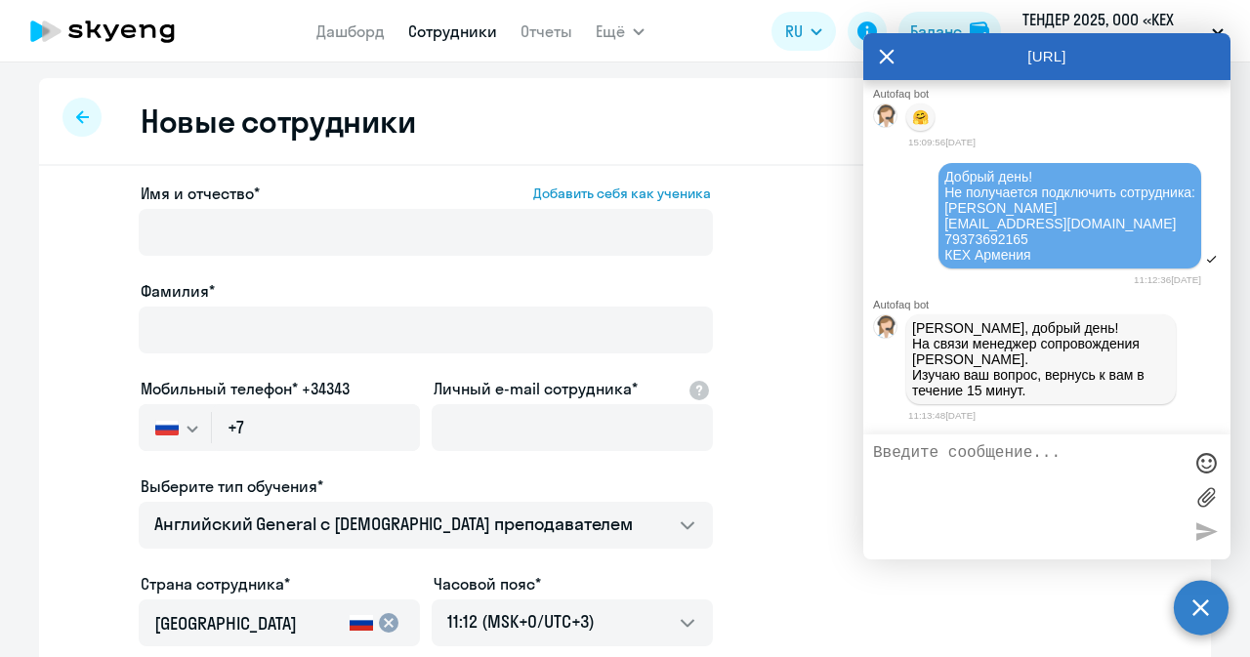
select select "30"
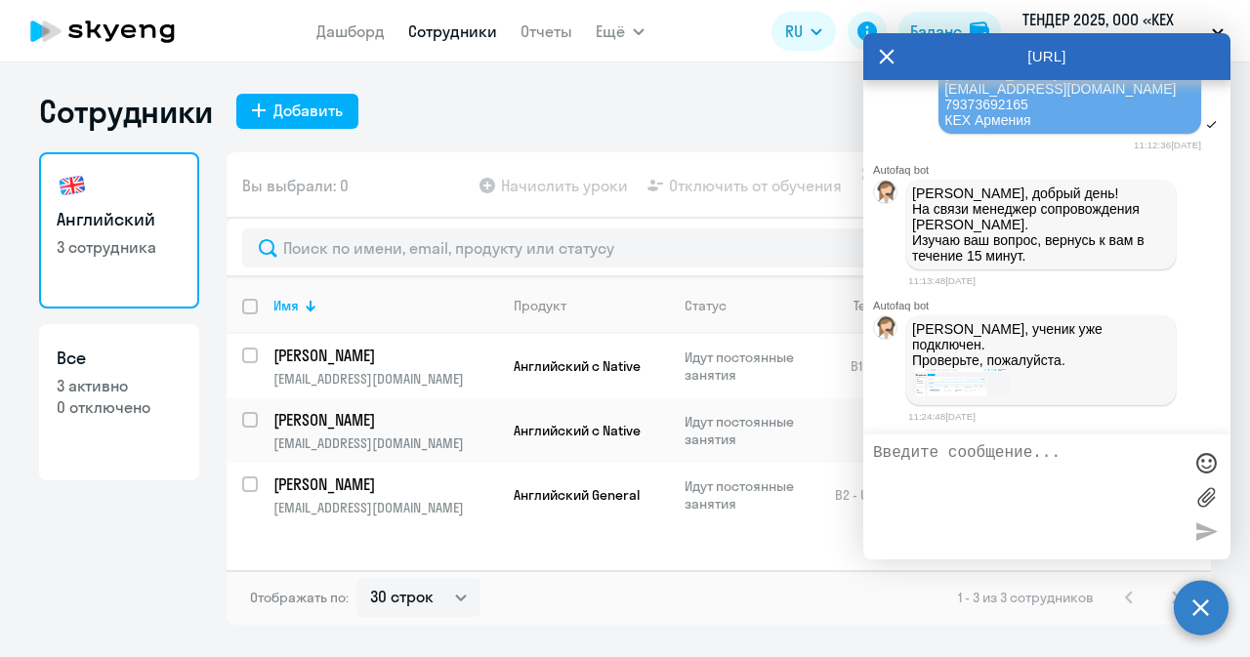
scroll to position [47092, 0]
click at [954, 389] on img at bounding box center [961, 382] width 98 height 28
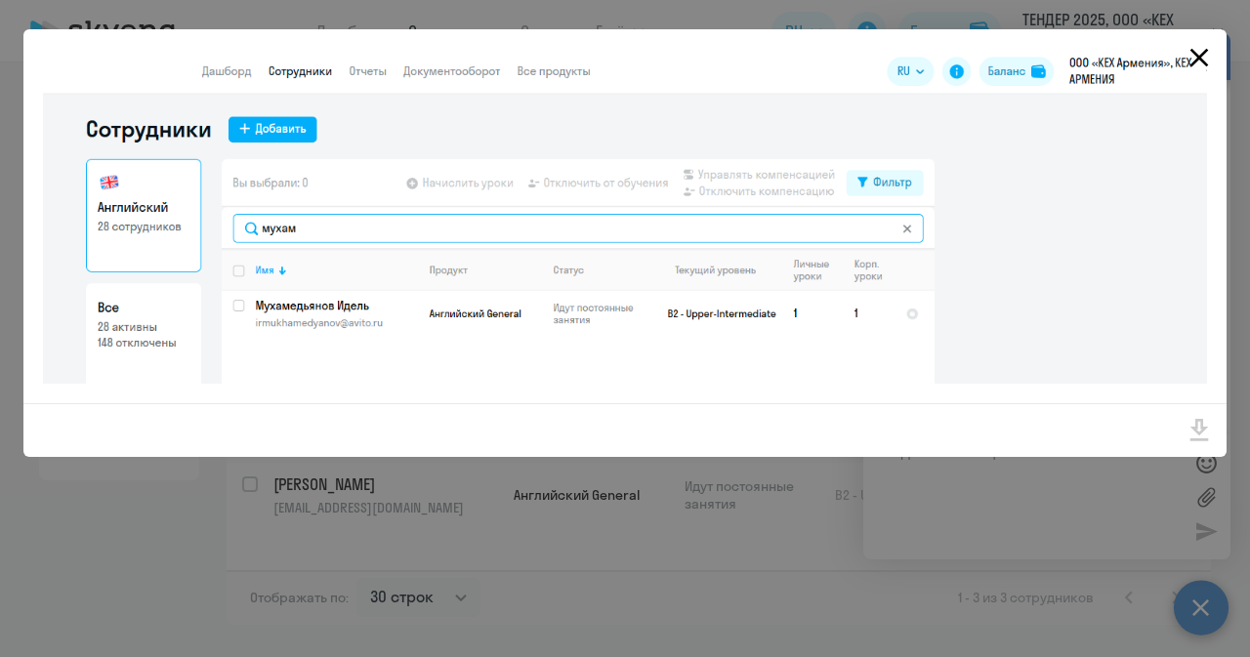
click at [1209, 56] on icon "Close" at bounding box center [1198, 57] width 31 height 31
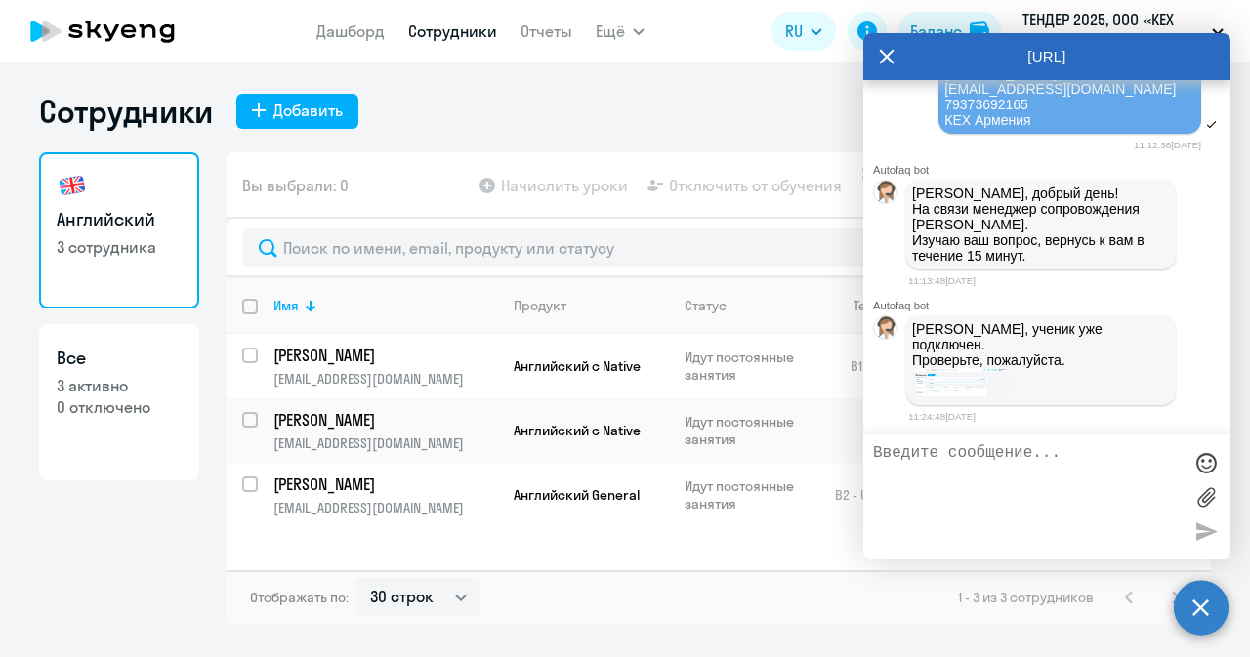
click at [885, 57] on icon at bounding box center [887, 56] width 16 height 47
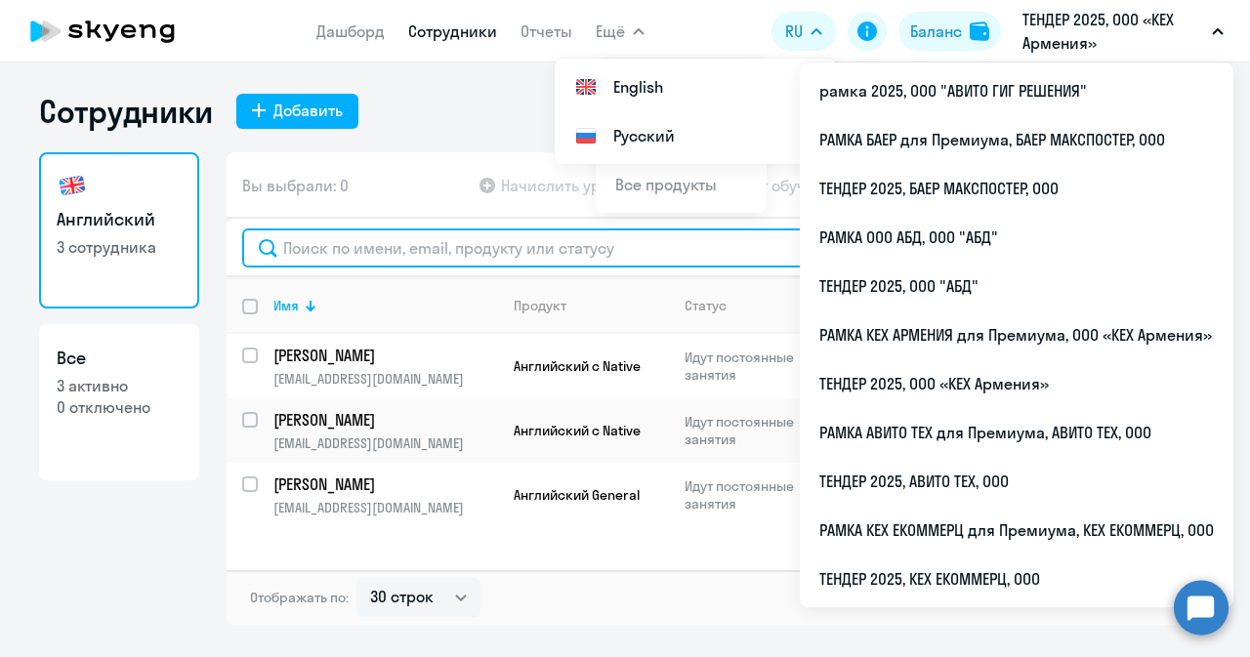
click at [338, 230] on input "text" at bounding box center [718, 247] width 953 height 39
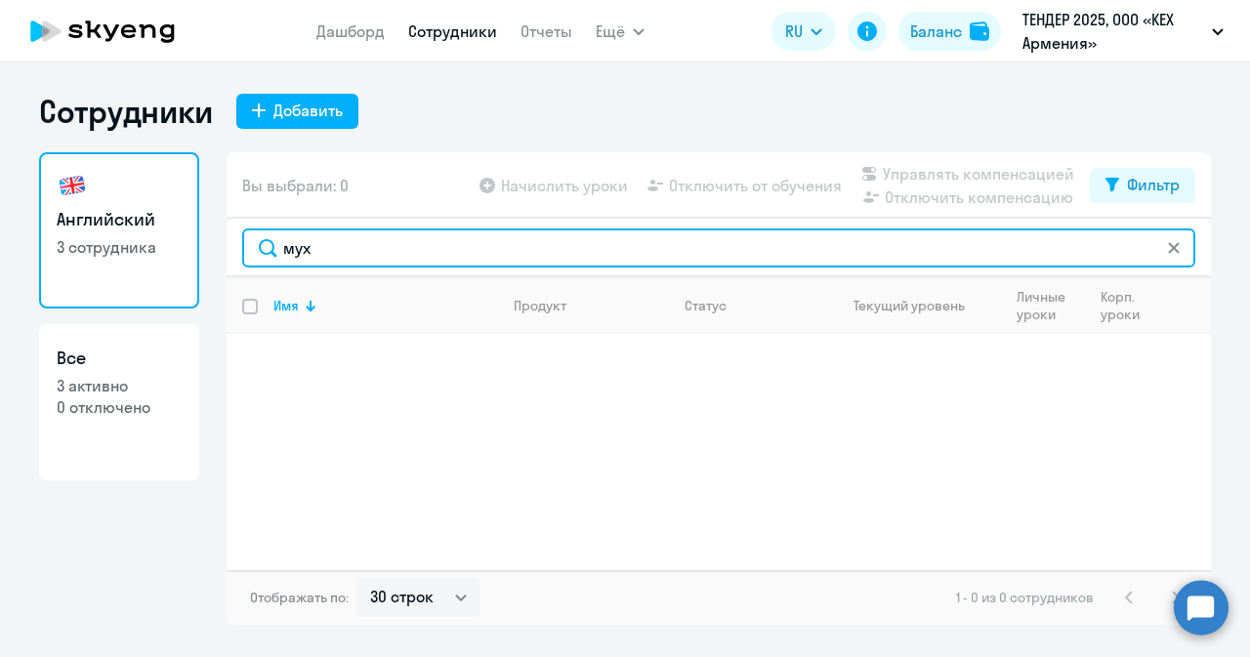
type input "мух"
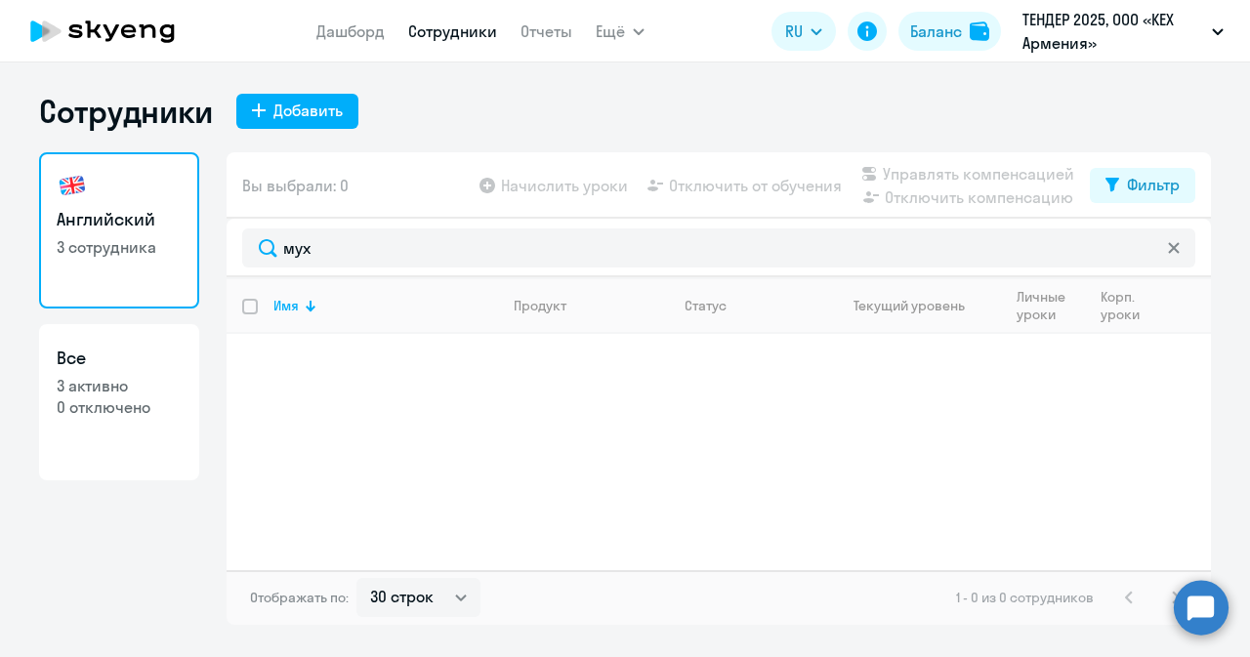
click at [1219, 610] on circle at bounding box center [1201, 607] width 55 height 55
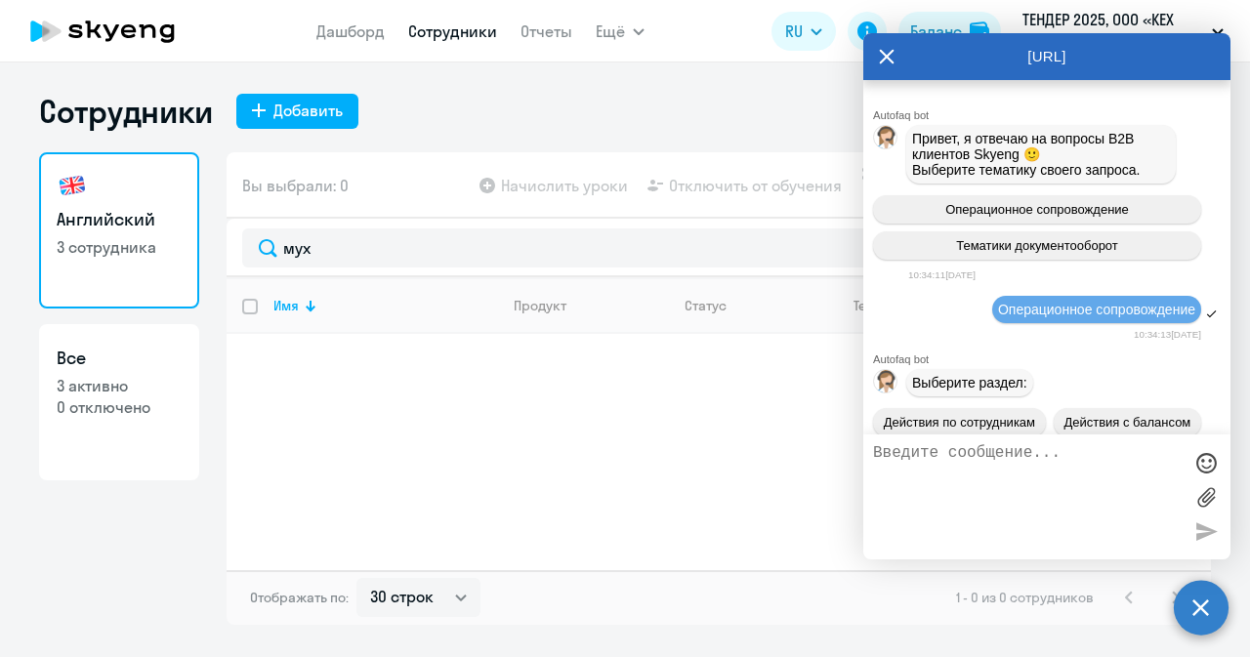
scroll to position [47084, 0]
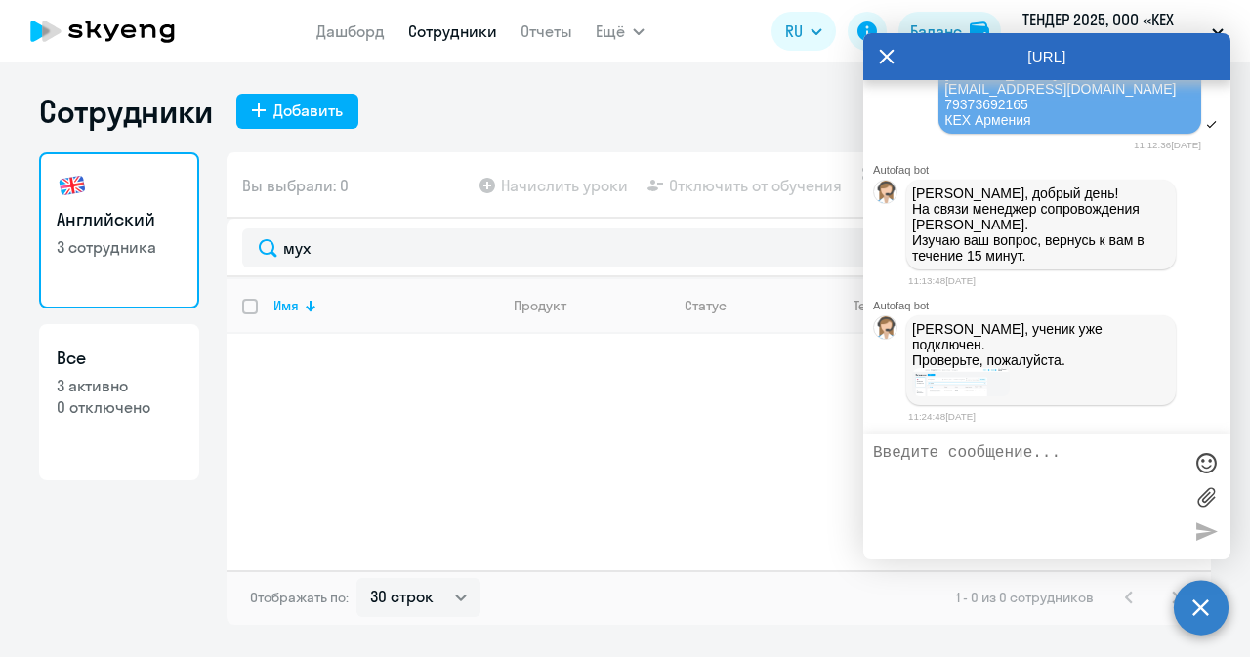
click at [943, 396] on img at bounding box center [961, 382] width 98 height 28
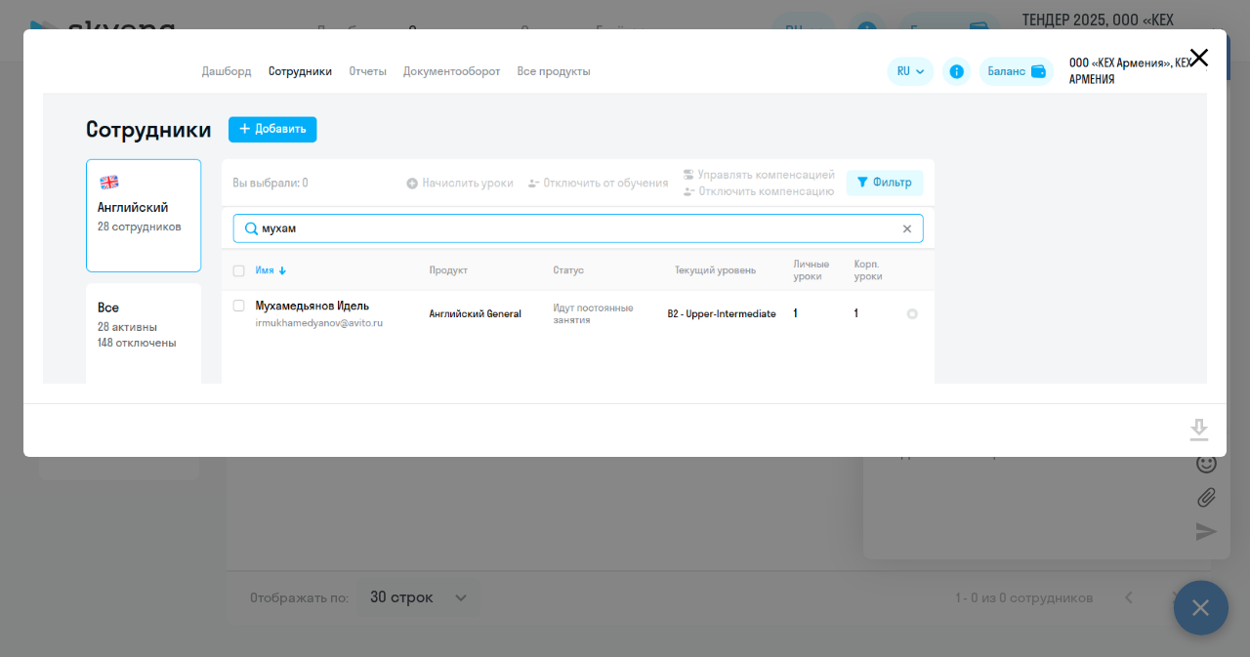
click at [1197, 60] on icon "Close" at bounding box center [1199, 58] width 19 height 19
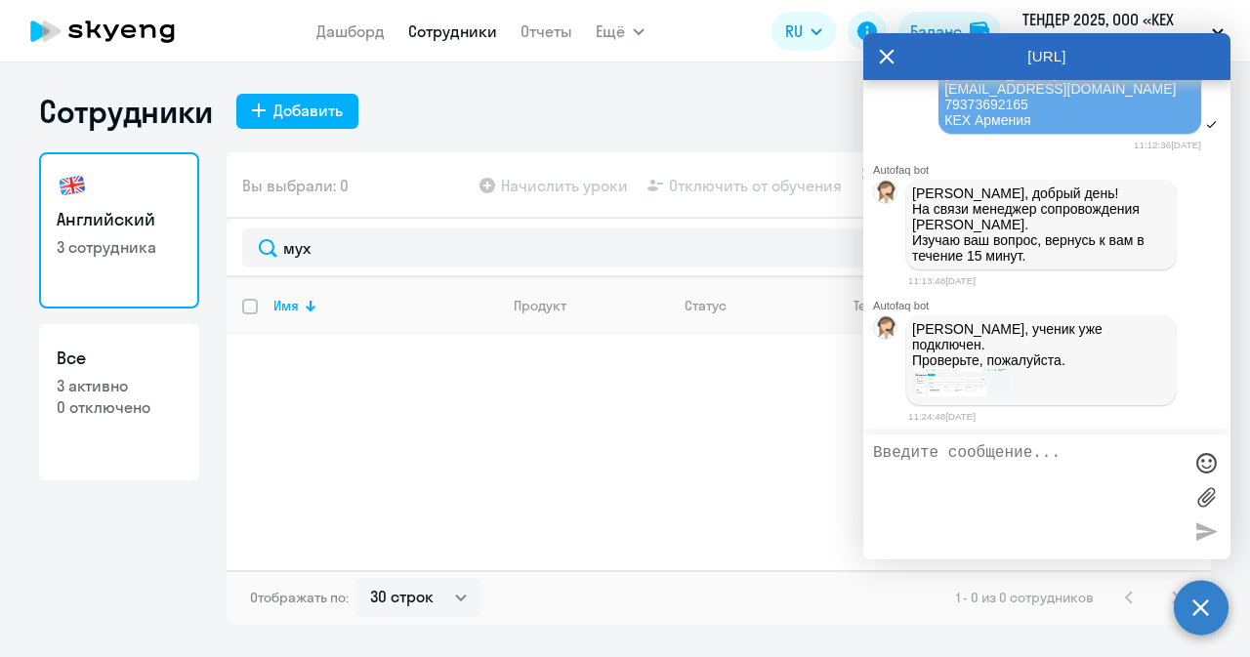
click at [887, 51] on icon at bounding box center [887, 56] width 16 height 47
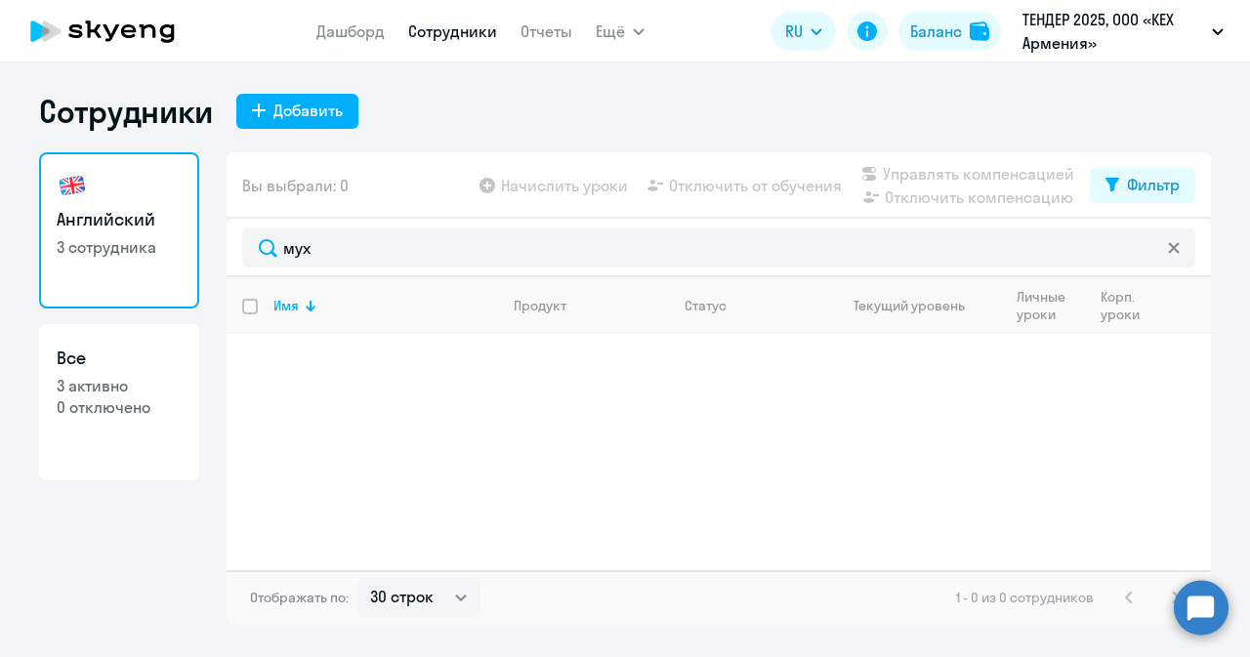
click at [748, 227] on div "мух" at bounding box center [719, 248] width 984 height 59
click at [1201, 614] on circle at bounding box center [1201, 607] width 55 height 55
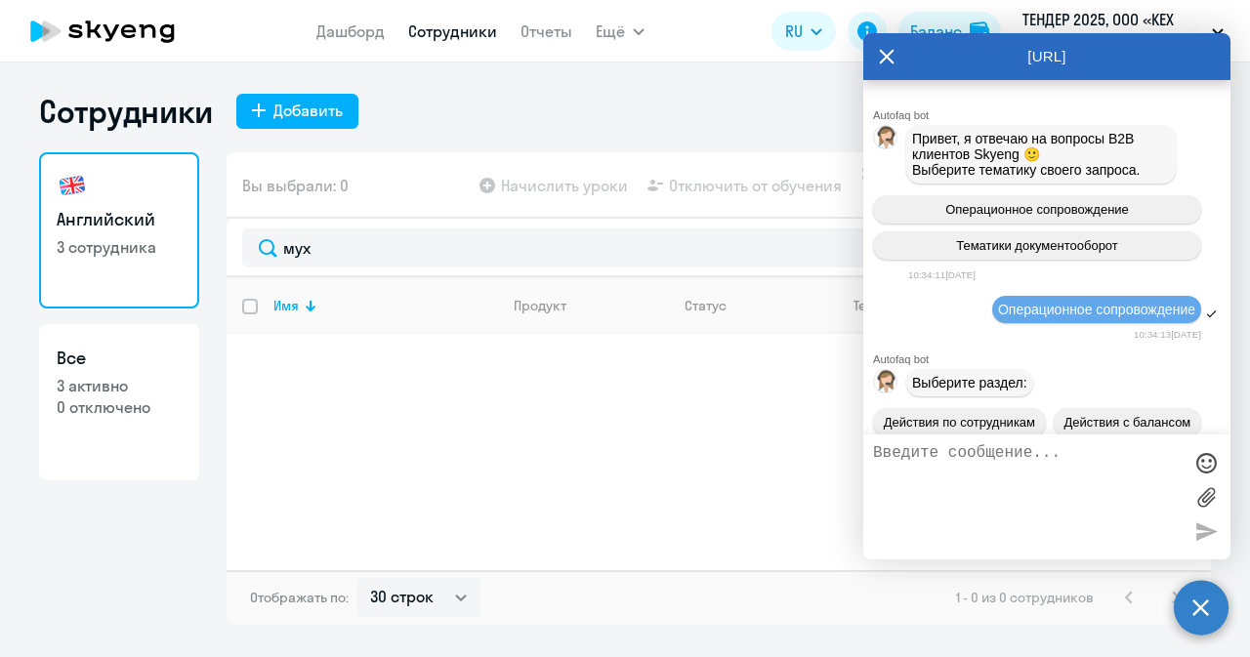
scroll to position [0, 0]
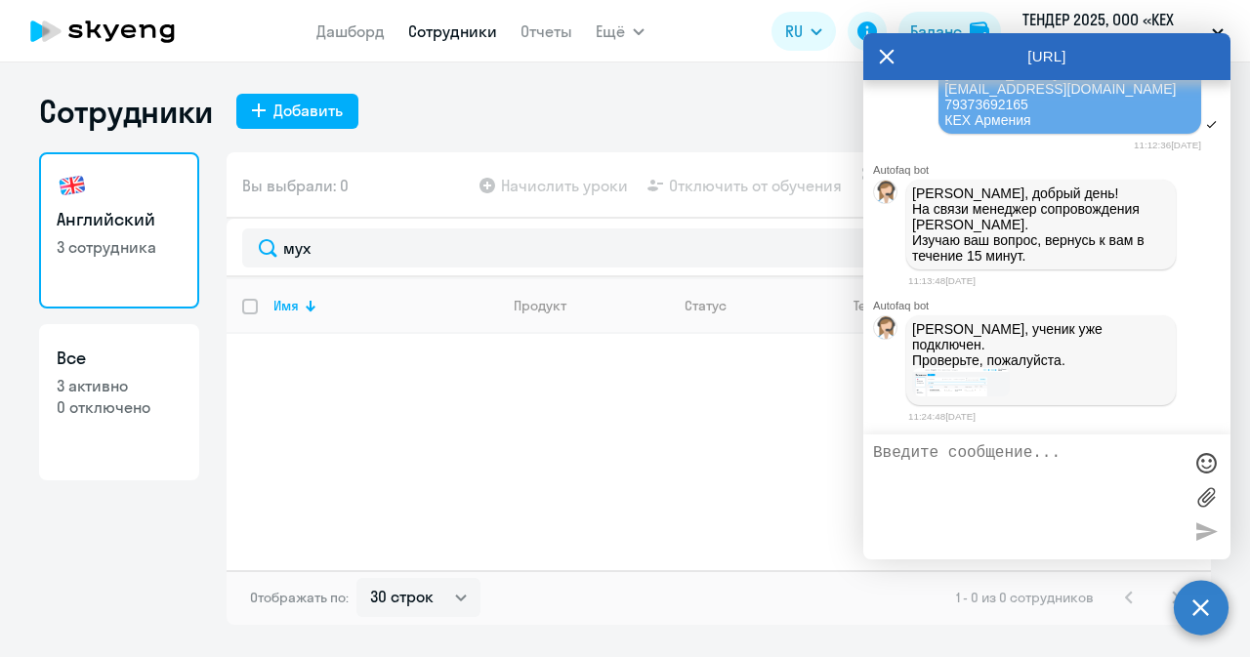
paste textarea "[PERSON_NAME]"
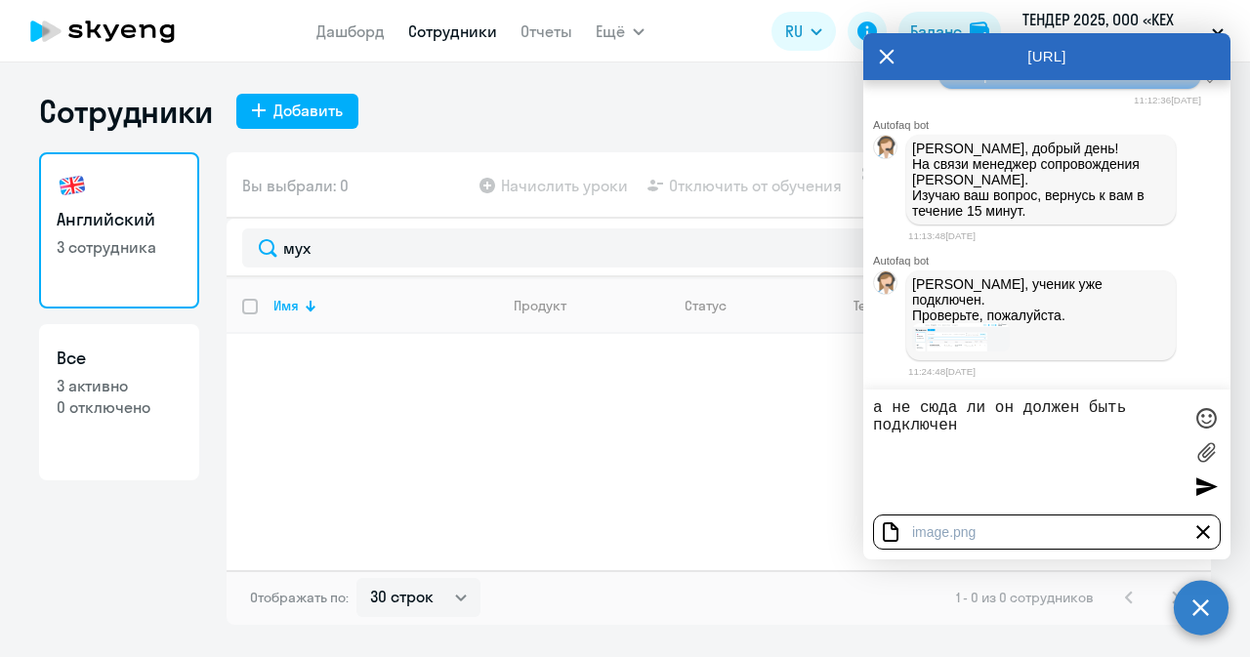
type textarea "а не сюда ли он должен быть подключен?"
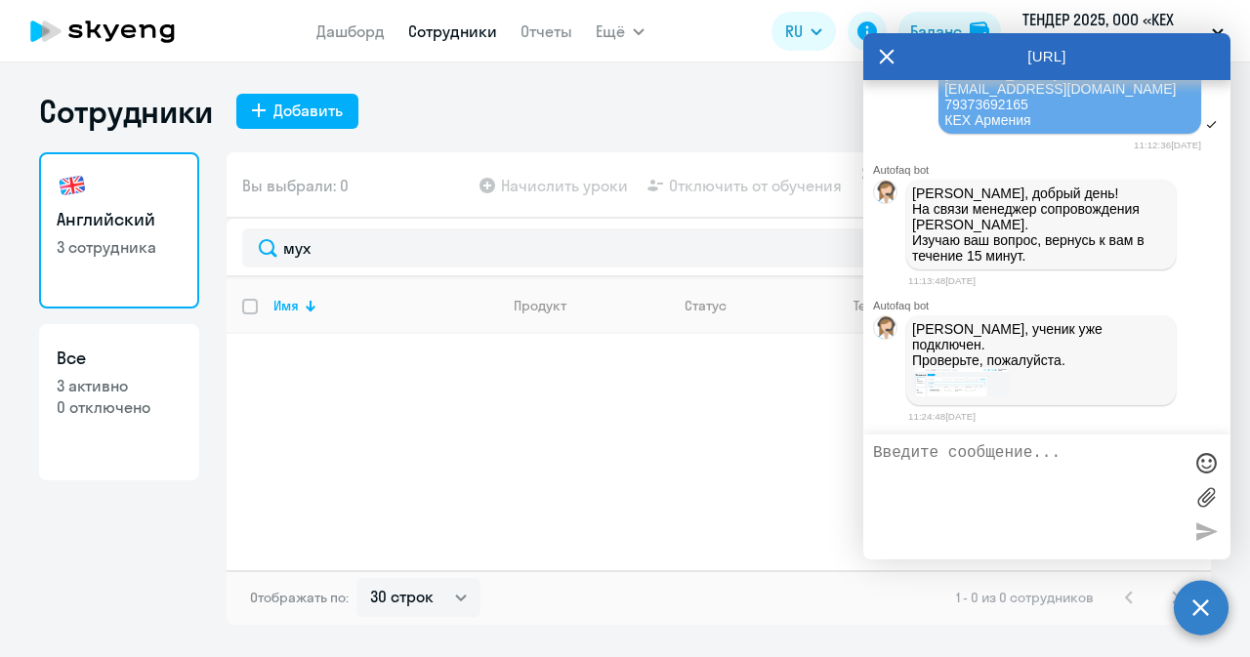
scroll to position [47198, 0]
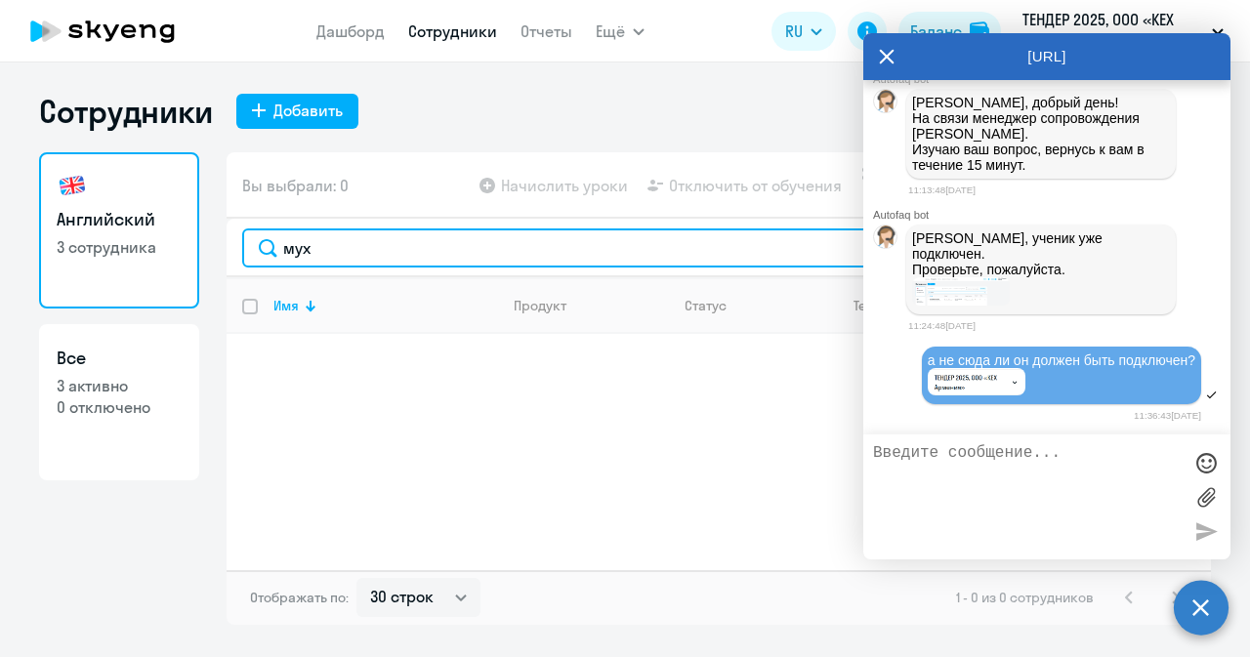
click at [485, 259] on input "мух" at bounding box center [718, 247] width 953 height 39
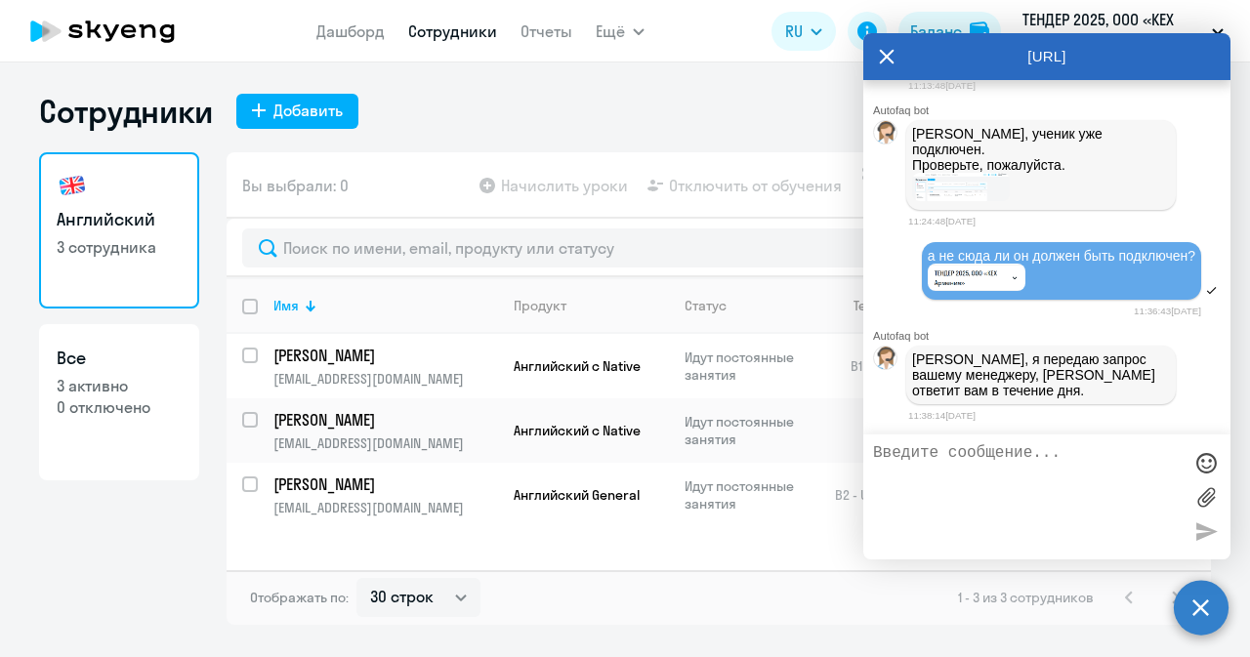
scroll to position [47308, 0]
